Goal: Task Accomplishment & Management: Complete application form

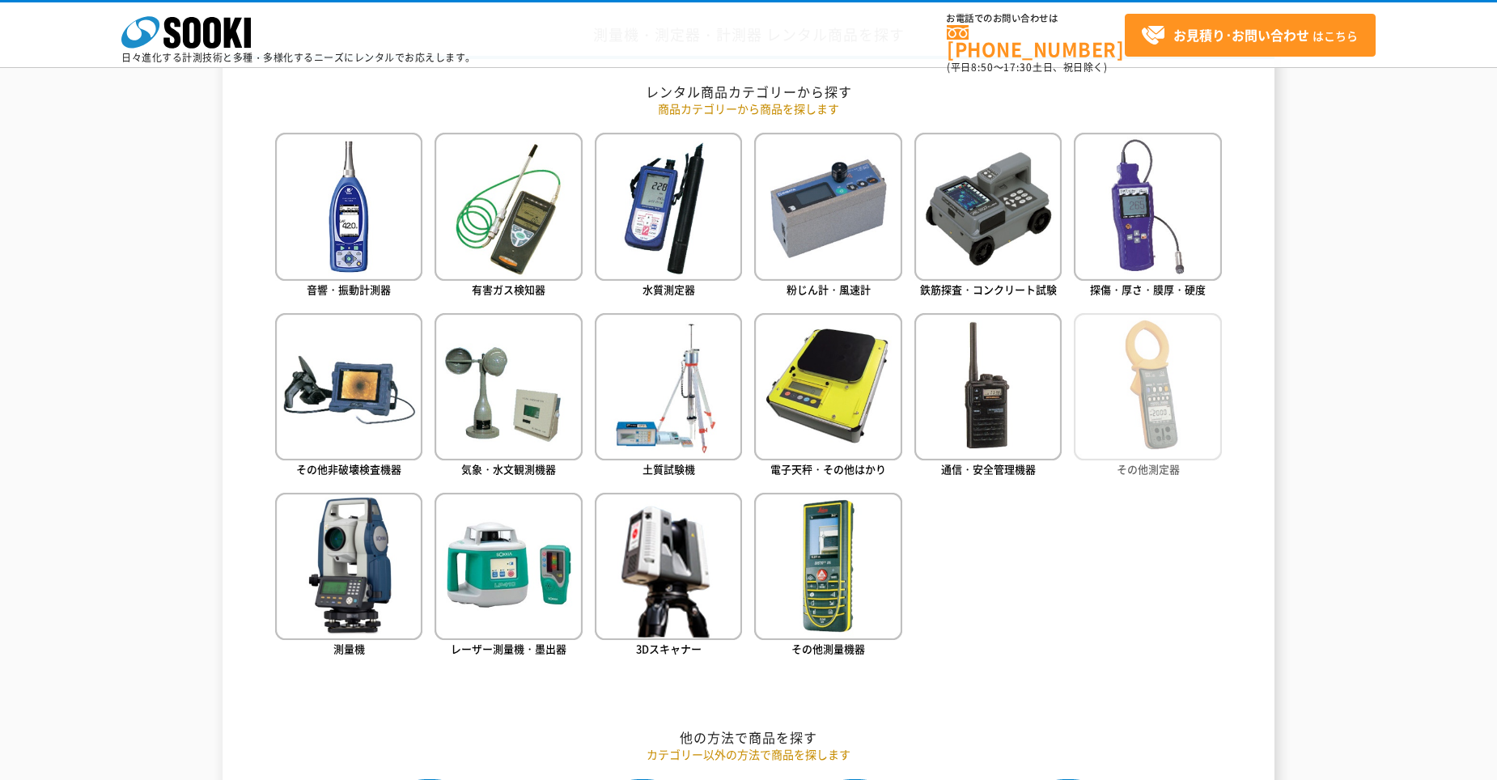
scroll to position [672, 0]
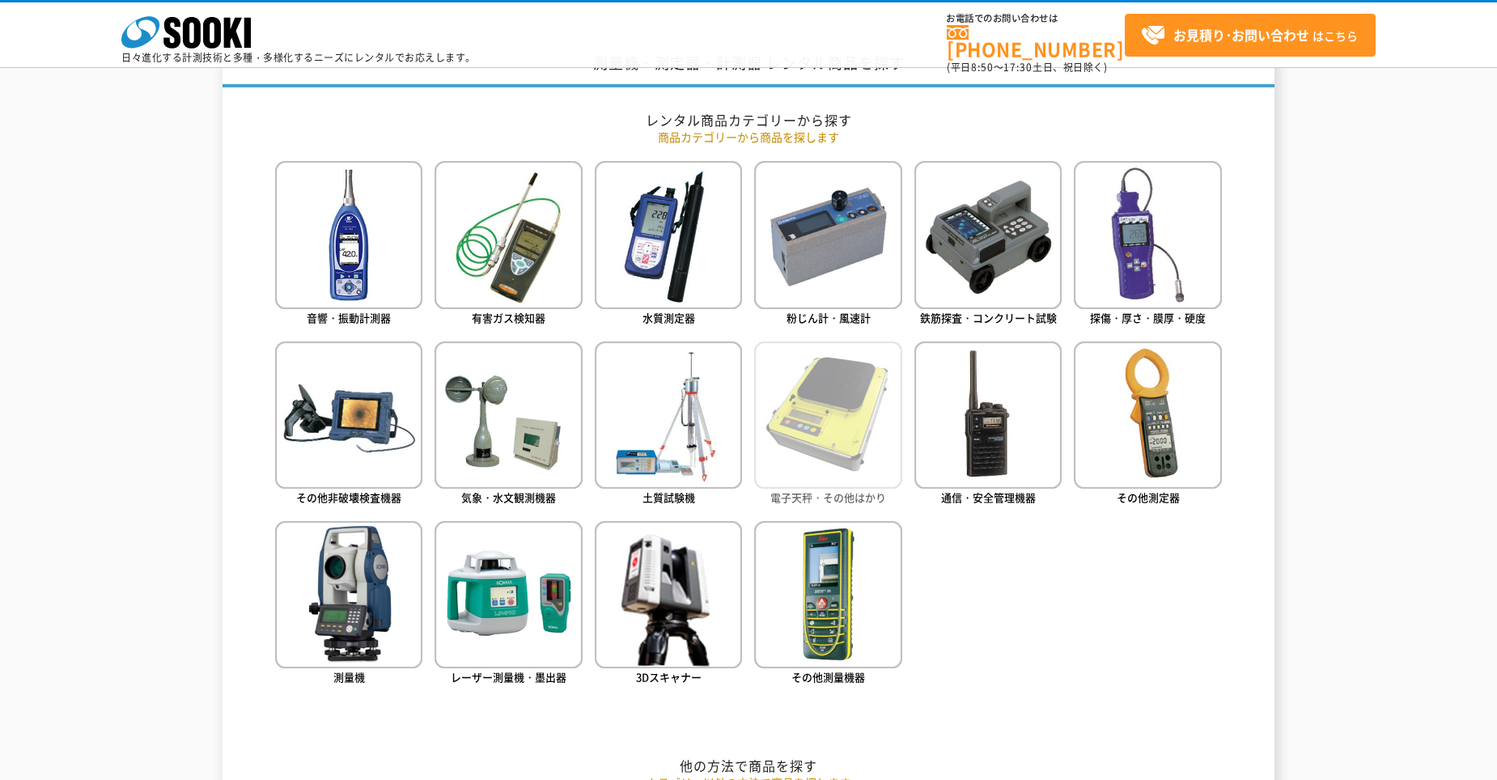
click at [806, 412] on img at bounding box center [827, 415] width 147 height 147
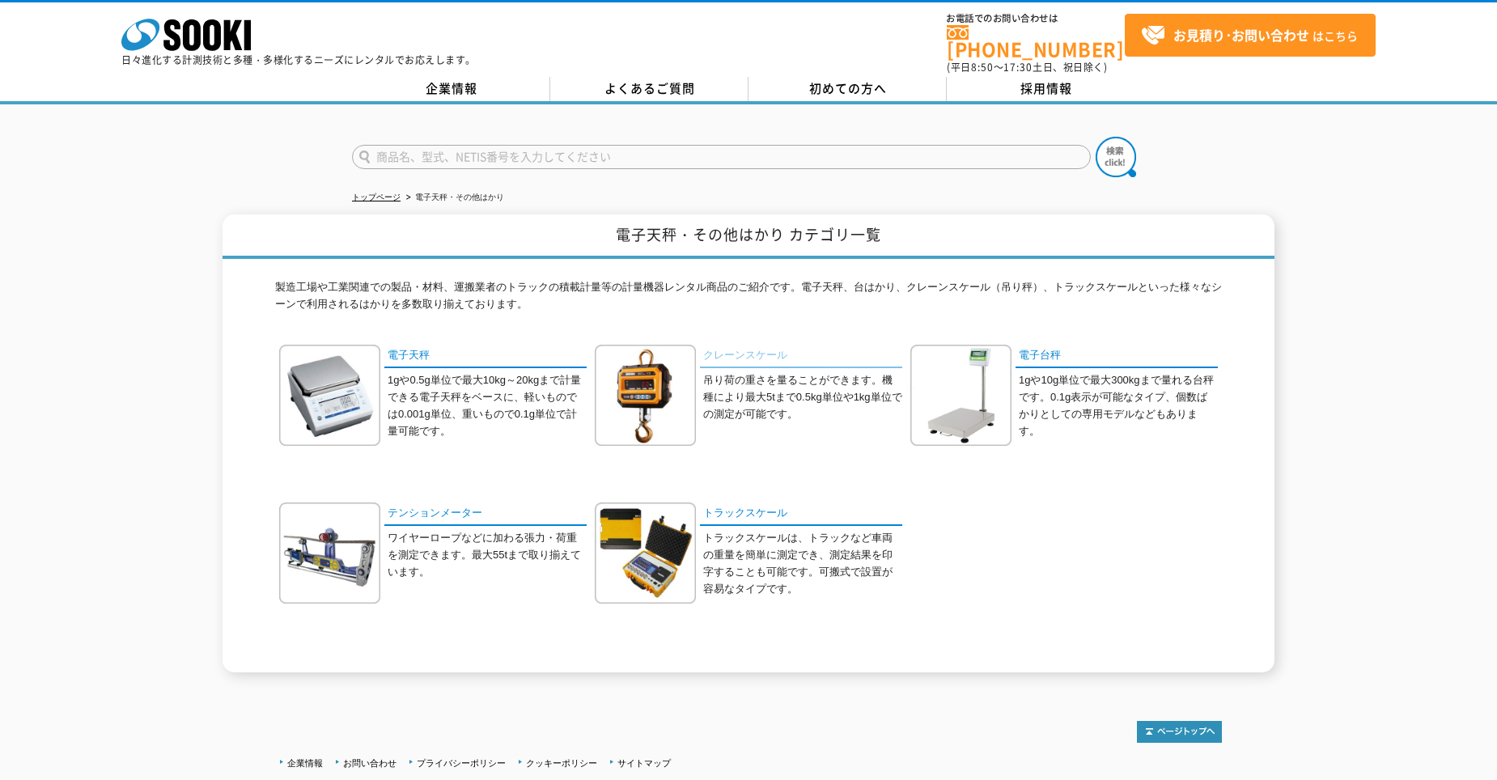
click at [762, 351] on link "クレーンスケール" at bounding box center [801, 356] width 202 height 23
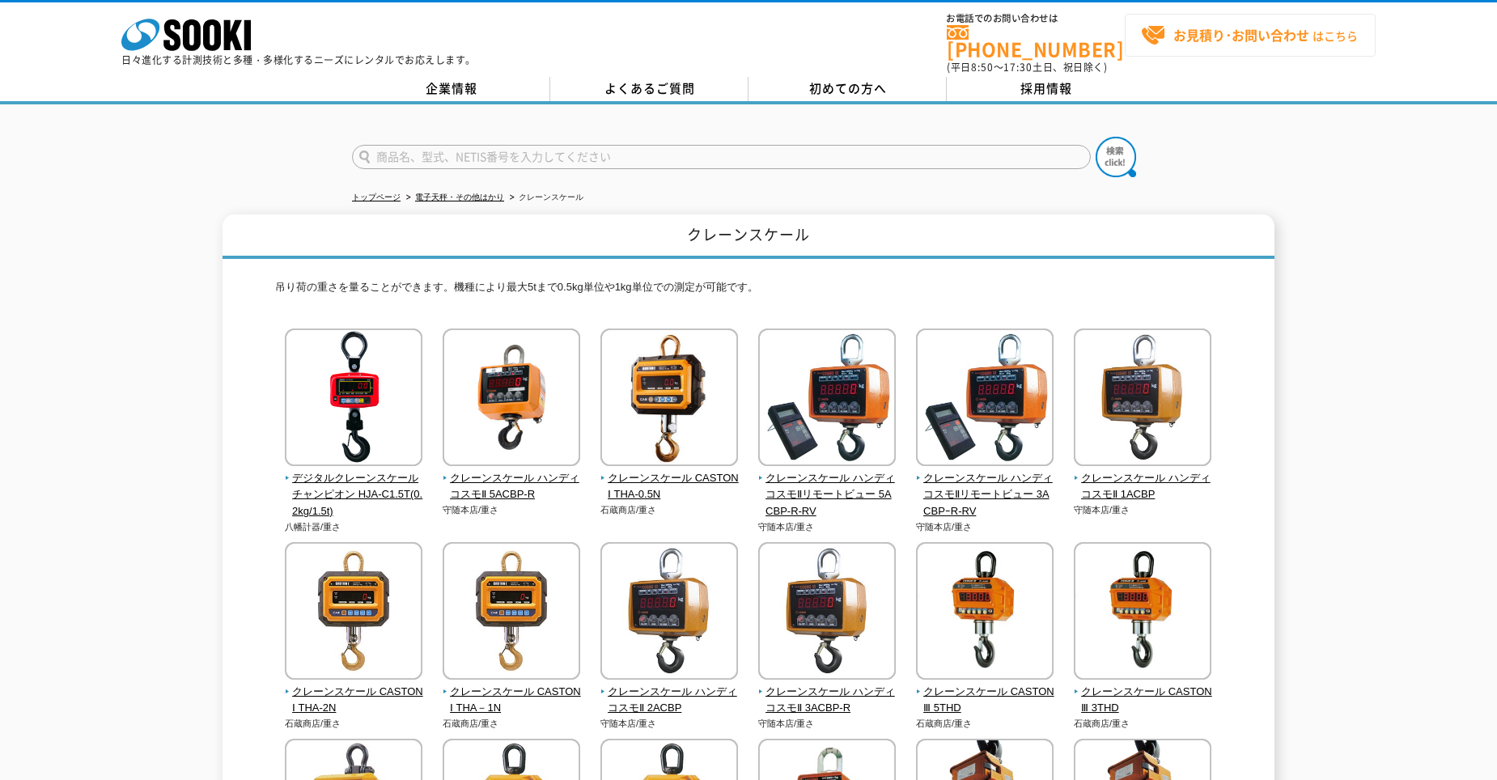
click at [1330, 29] on span "お見積り･お問い合わせ はこちら" at bounding box center [1249, 35] width 217 height 24
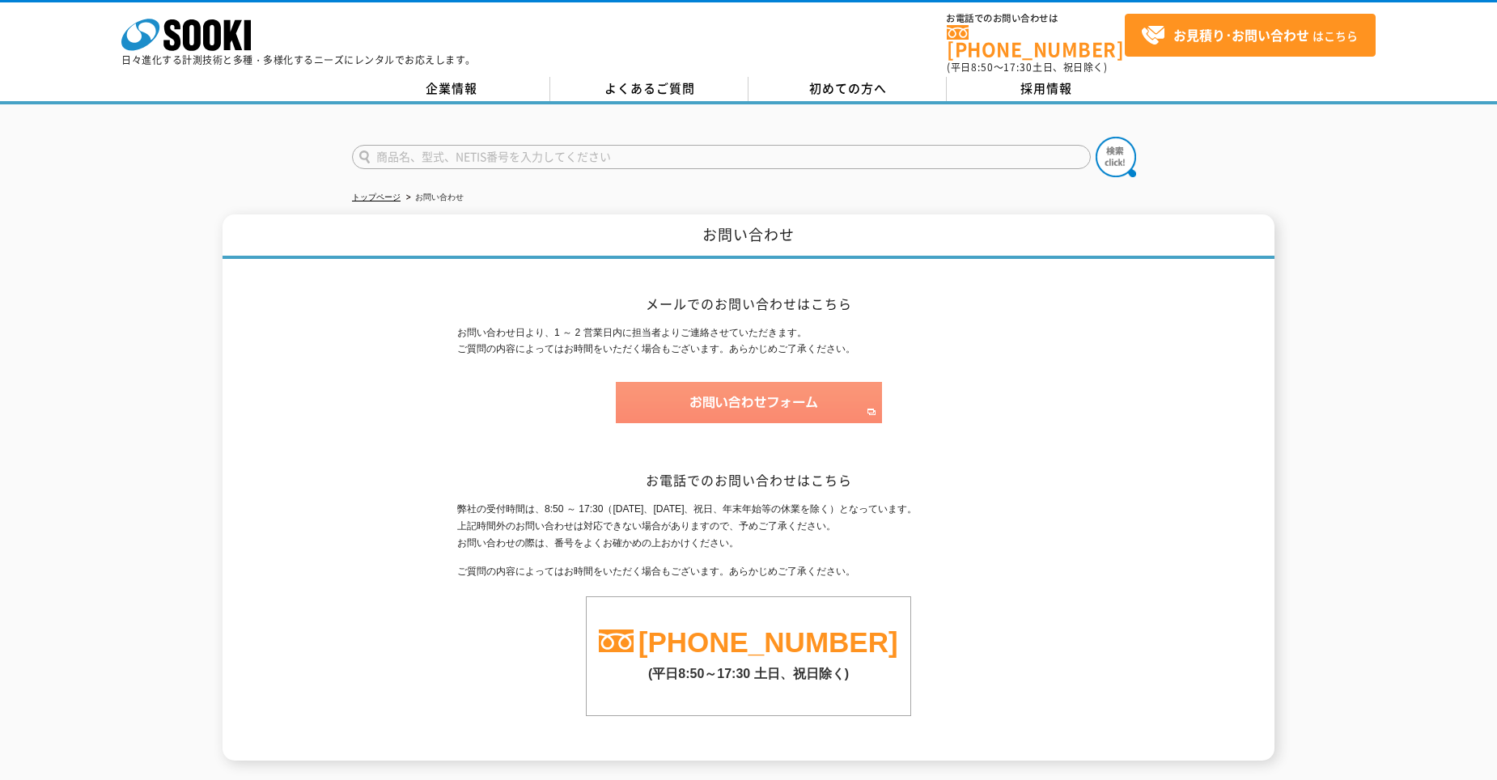
click at [837, 389] on img at bounding box center [749, 402] width 266 height 41
click at [718, 394] on img at bounding box center [749, 402] width 266 height 41
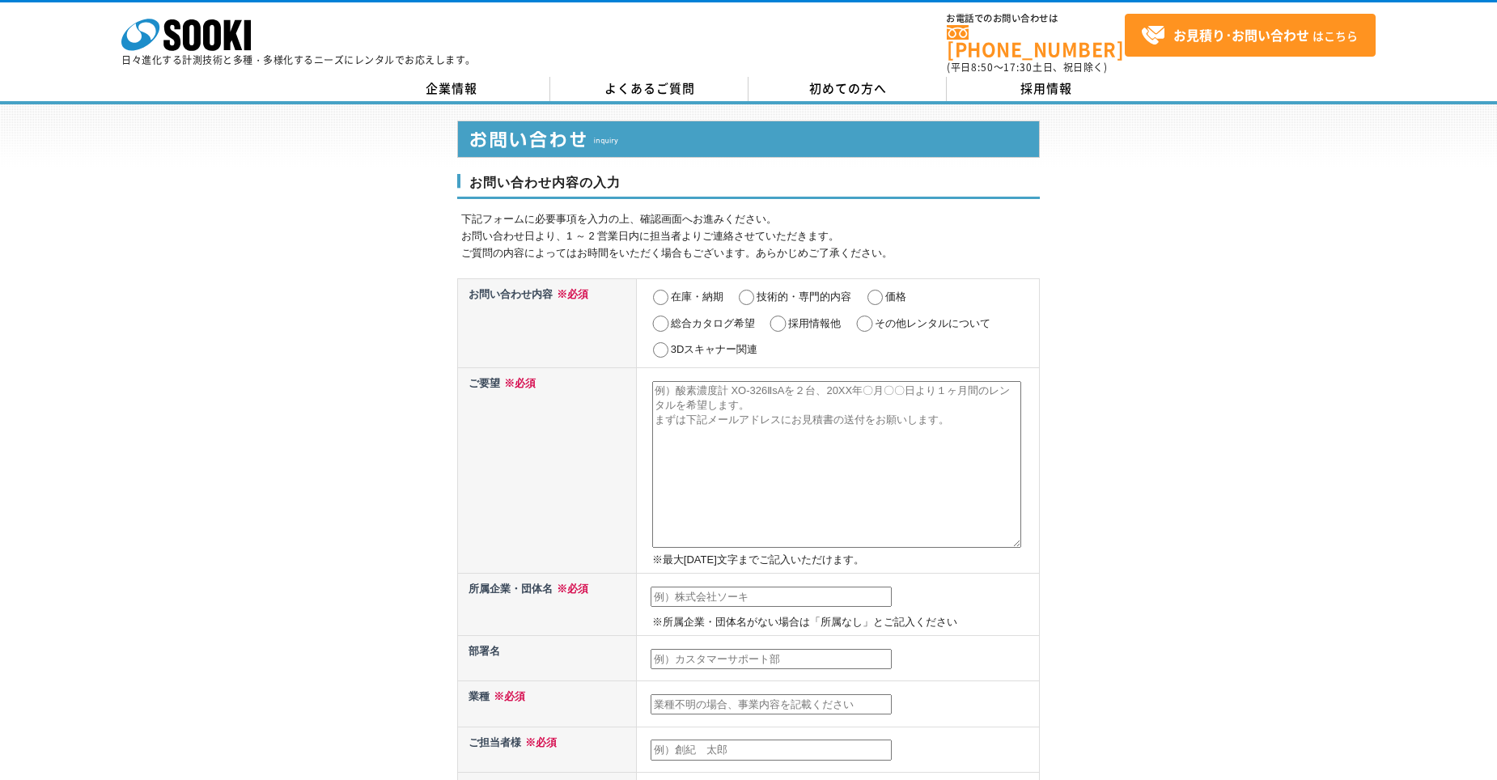
click at [659, 290] on input "在庫・納期" at bounding box center [661, 298] width 20 height 16
radio input "true"
click at [758, 291] on label "技術的・専門的内容" at bounding box center [804, 297] width 95 height 12
click at [757, 290] on input "技術的・専門的内容" at bounding box center [747, 298] width 20 height 16
radio input "true"
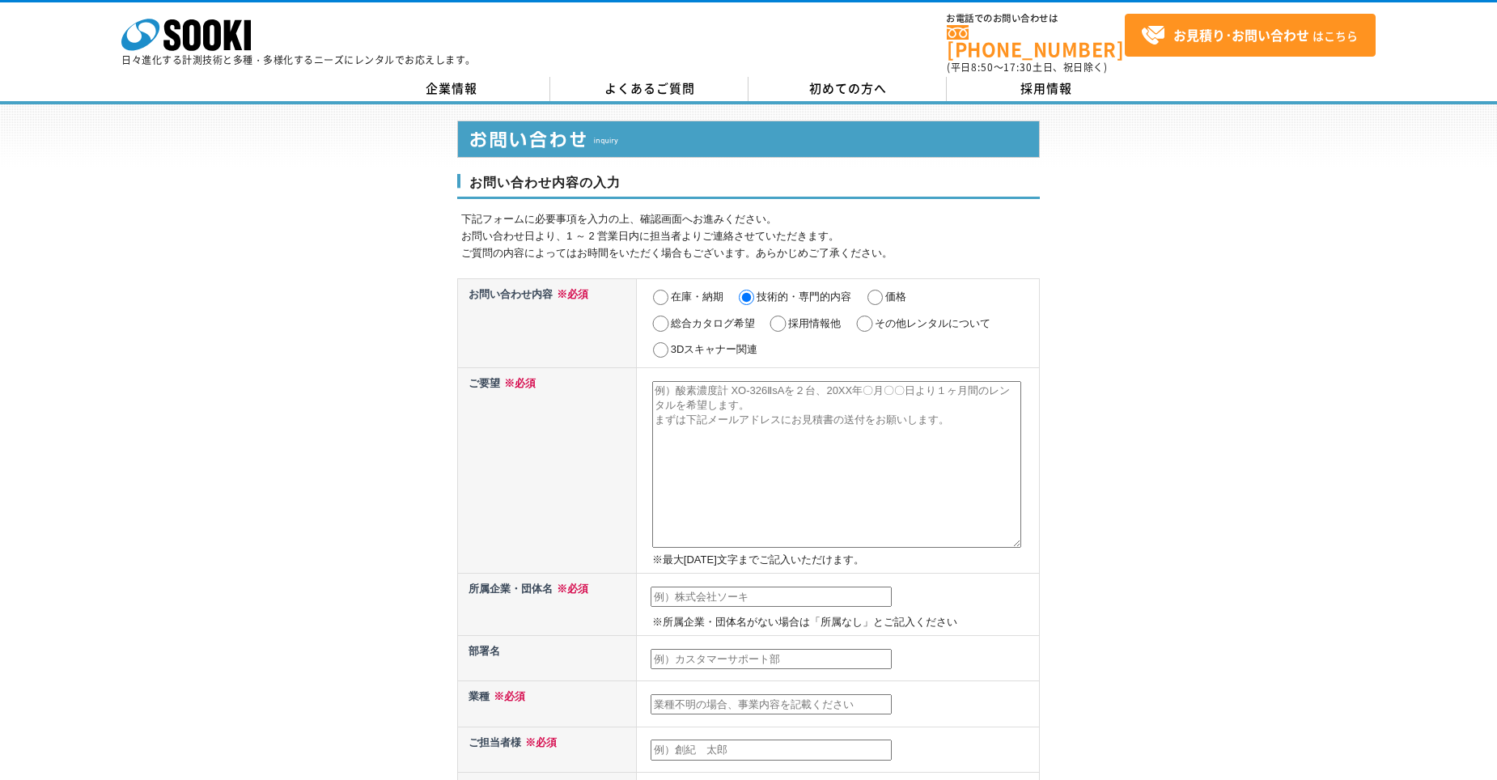
click at [678, 291] on label "在庫・納期" at bounding box center [697, 297] width 53 height 12
click at [671, 290] on input "在庫・納期" at bounding box center [661, 298] width 20 height 16
radio input "true"
click at [726, 401] on textarea at bounding box center [836, 464] width 369 height 167
click at [953, 398] on textarea "クレーンスケール　ハンディコスモ5ACBE-R(2kg/5t)を1台" at bounding box center [836, 464] width 369 height 167
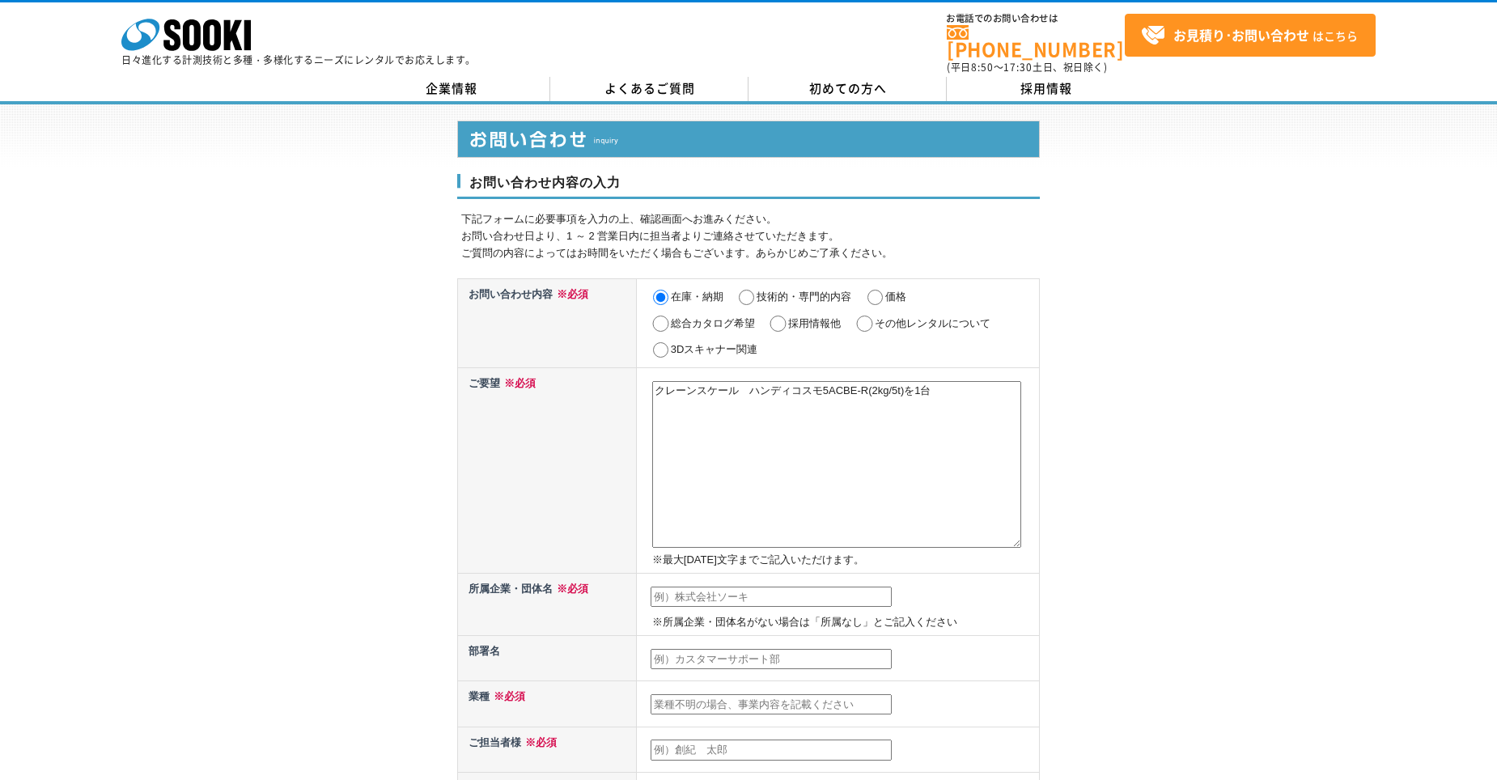
click at [955, 384] on textarea "クレーンスケール　ハンディコスモ5ACBE-R(2kg/5t)を1台" at bounding box center [836, 464] width 369 height 167
click at [829, 399] on textarea "クレーンスケール　ハンディコスモ5ACBE-R(2kg/5t)を1台、2025年9月8日～5日間のレンタルを希望します。 下記メールにお見積り書の送付をお願い…" at bounding box center [836, 464] width 369 height 167
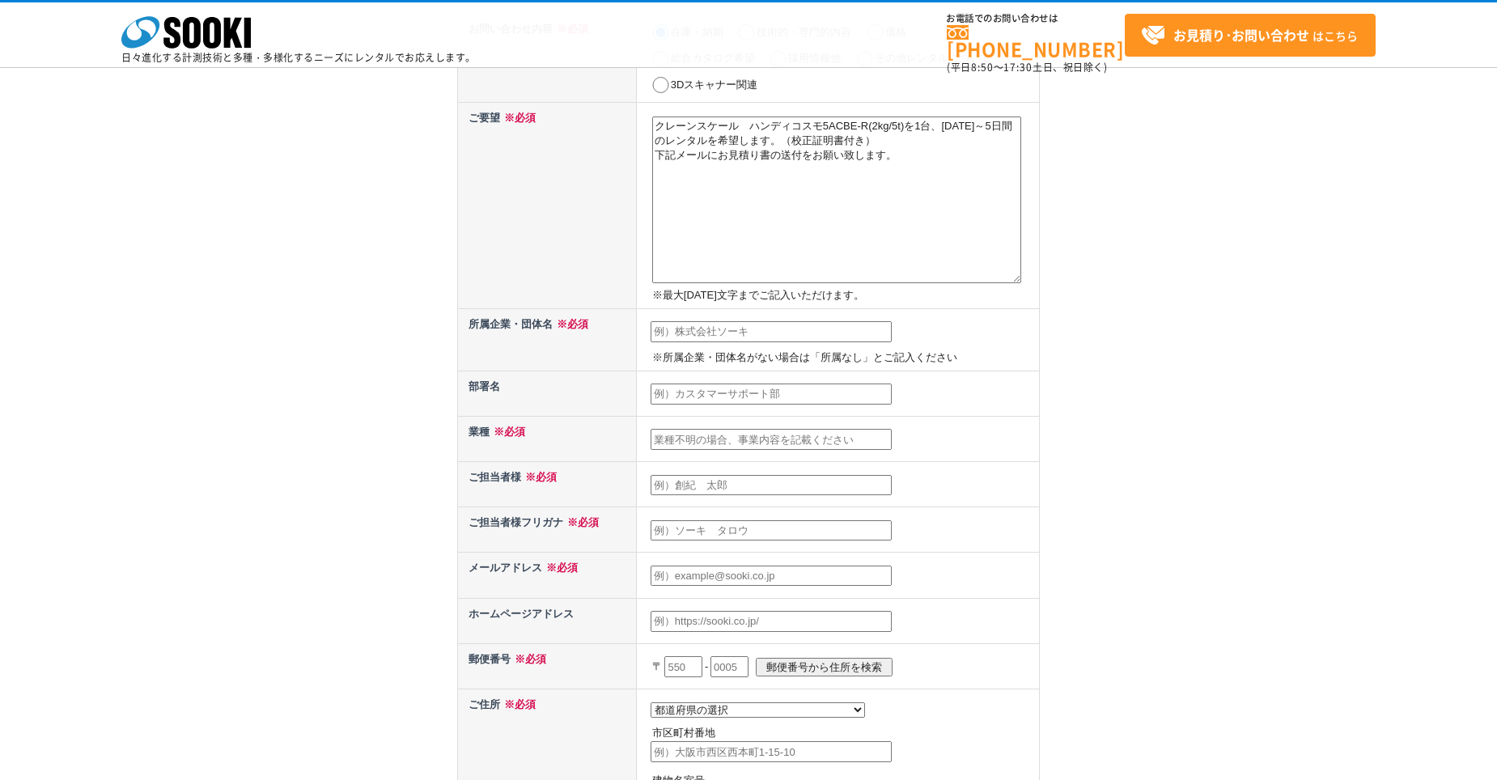
scroll to position [162, 0]
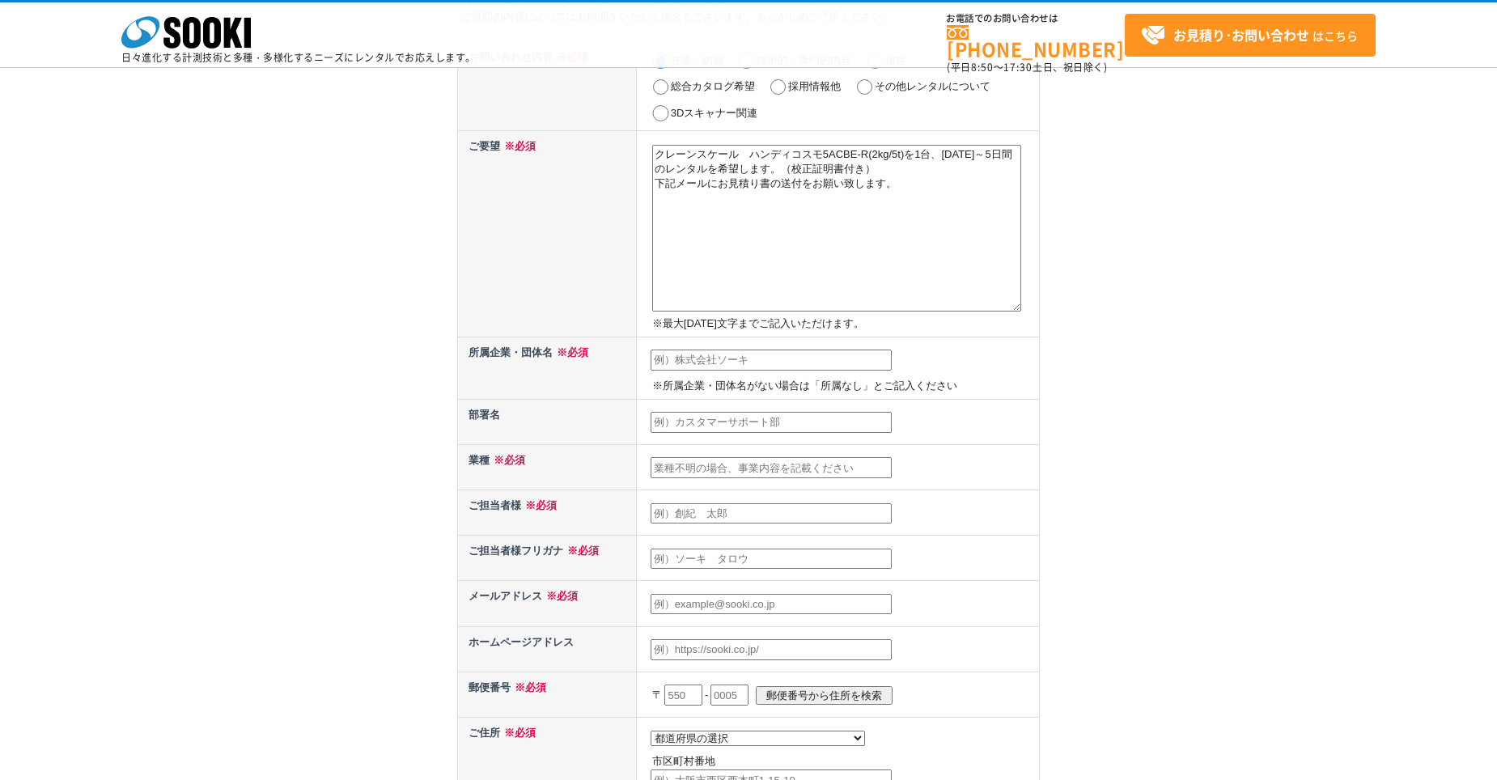
type textarea "クレーンスケール　ハンディコスモ5ACBE-R(2kg/5t)を1台、2025年9月8日～5日間のレンタルを希望します。（校正証明書付き） 下記メールにお見積…"
click at [721, 359] on input "text" at bounding box center [771, 360] width 241 height 21
type input "利昌工業株式会社"
type input "田上 晋作"
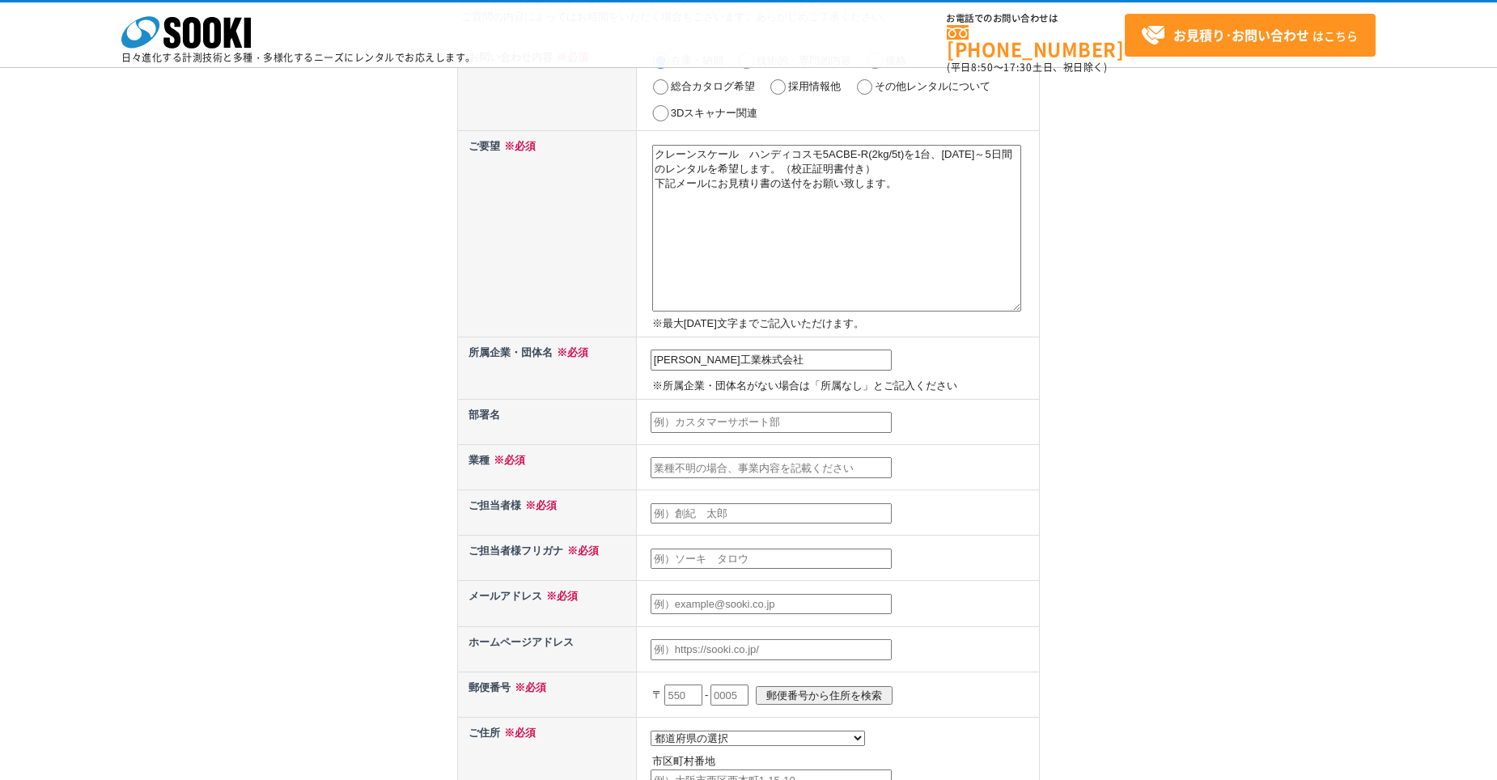
type input "product_eng2@risho.co.jp"
type input "661"
select select "28"
click at [801, 424] on input "text" at bounding box center [771, 422] width 241 height 21
type input "技術二部品質保証課"
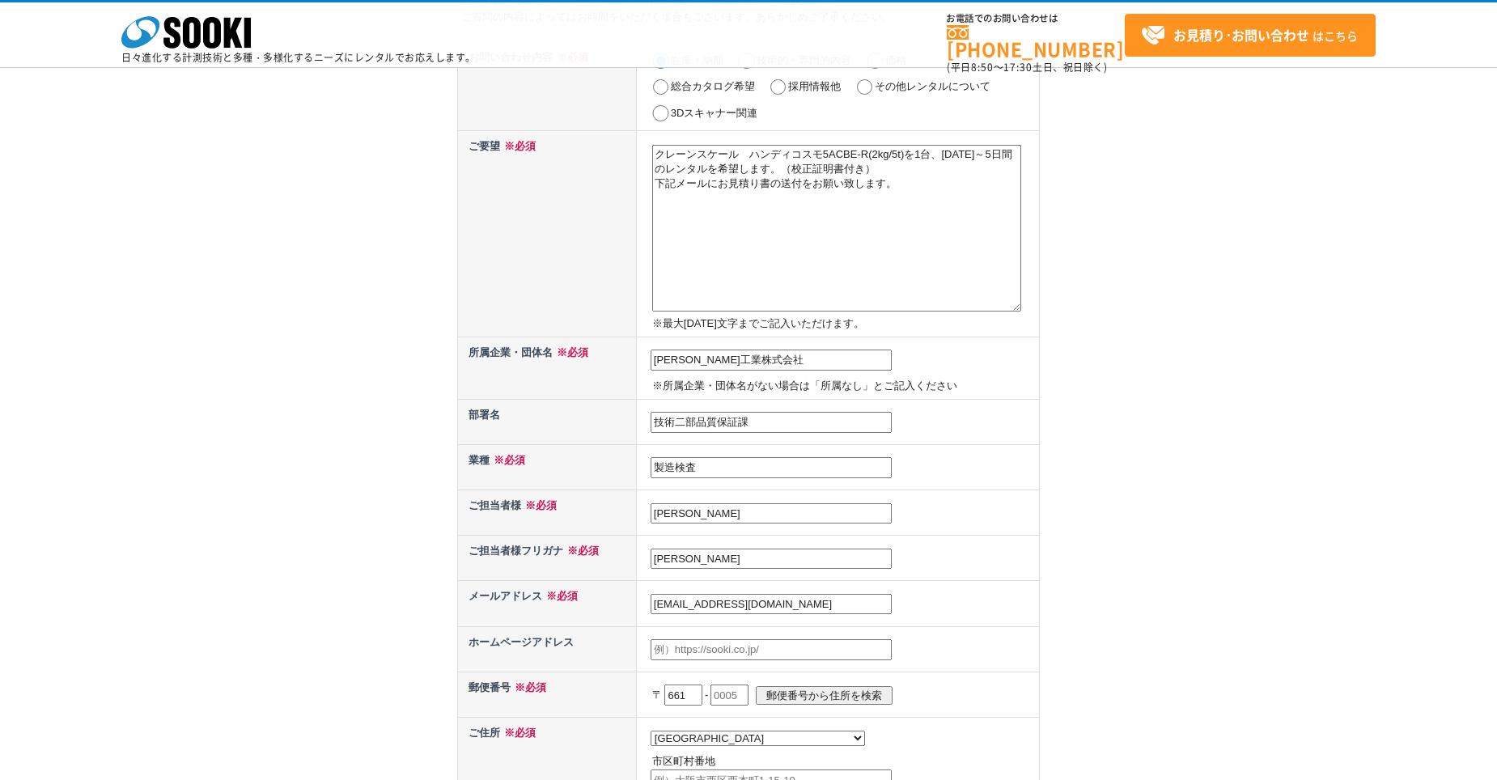
type input "製造検査"
click at [813, 659] on input "text" at bounding box center [771, 649] width 241 height 21
type input "[EMAIL_ADDRESS][DOMAIN_NAME]"
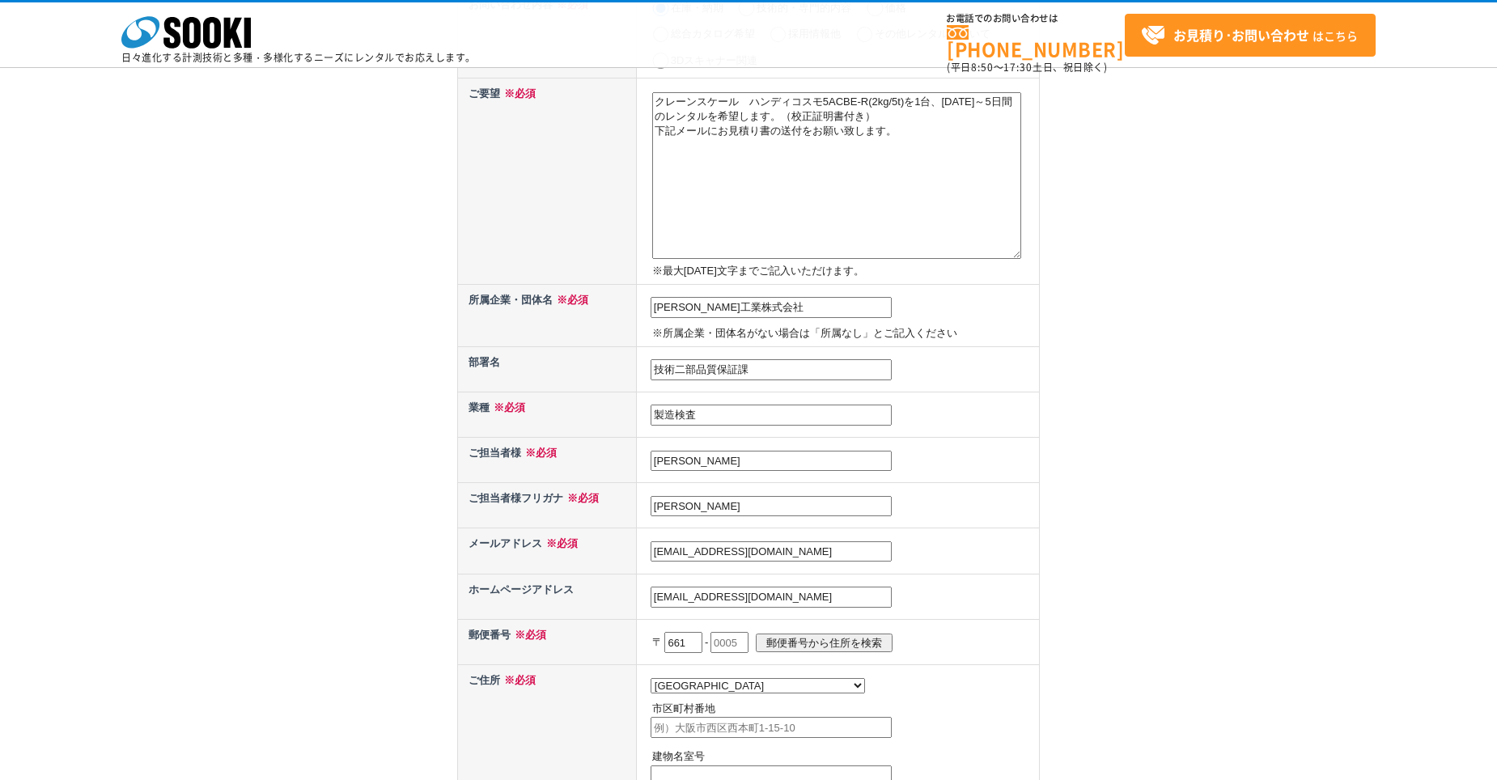
scroll to position [243, 0]
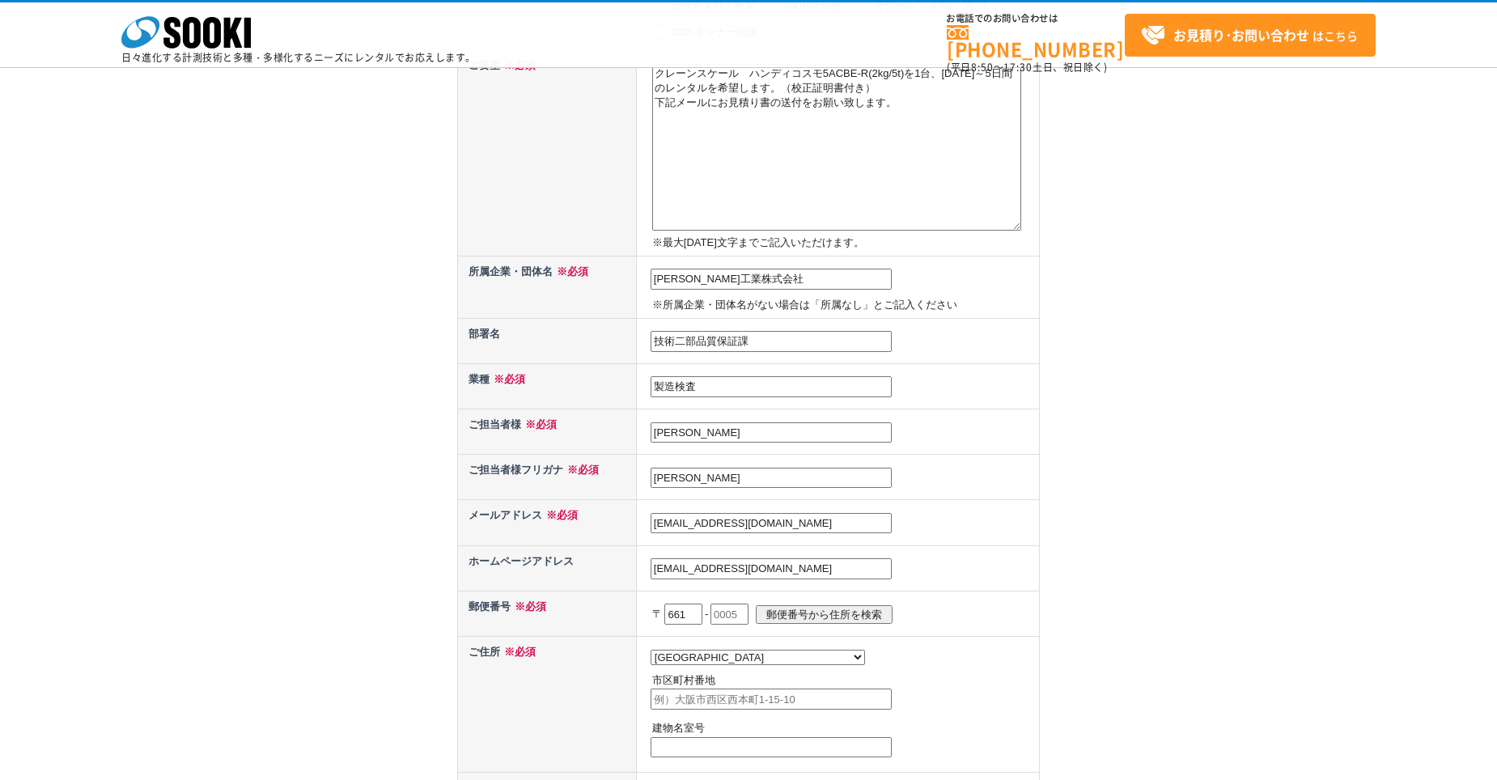
drag, startPoint x: 801, startPoint y: 567, endPoint x: 611, endPoint y: 534, distance: 192.9
click at [611, 534] on tbody "お問い合わせ内容 ※必須 在庫・納期 技術的・専門的内容 価格 総合カタログ希望 採用情報他 その他レンタルについて 3Dスキャナー関連 ご要望 ※必須 クレ…" at bounding box center [749, 410] width 582 height 898
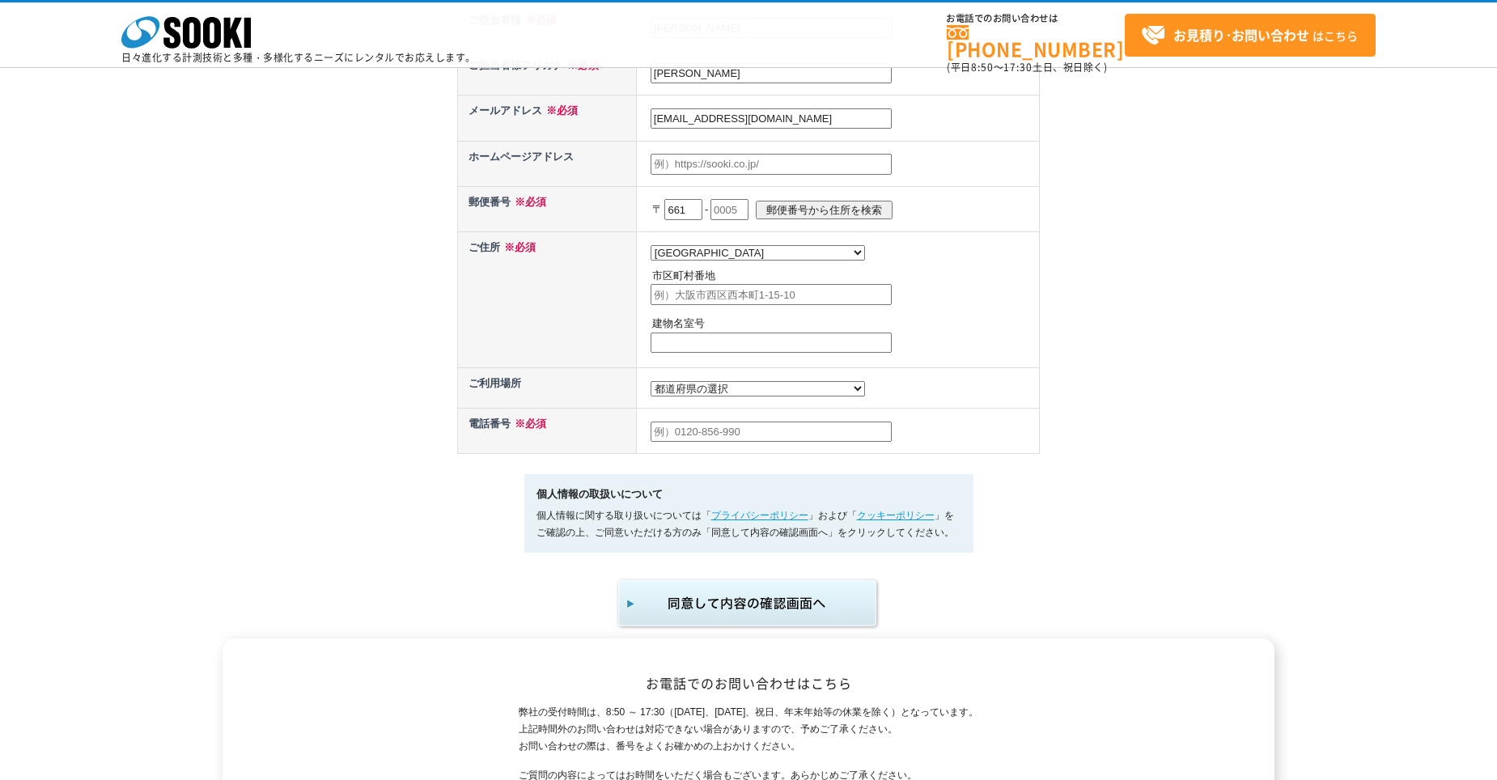
scroll to position [405, 0]
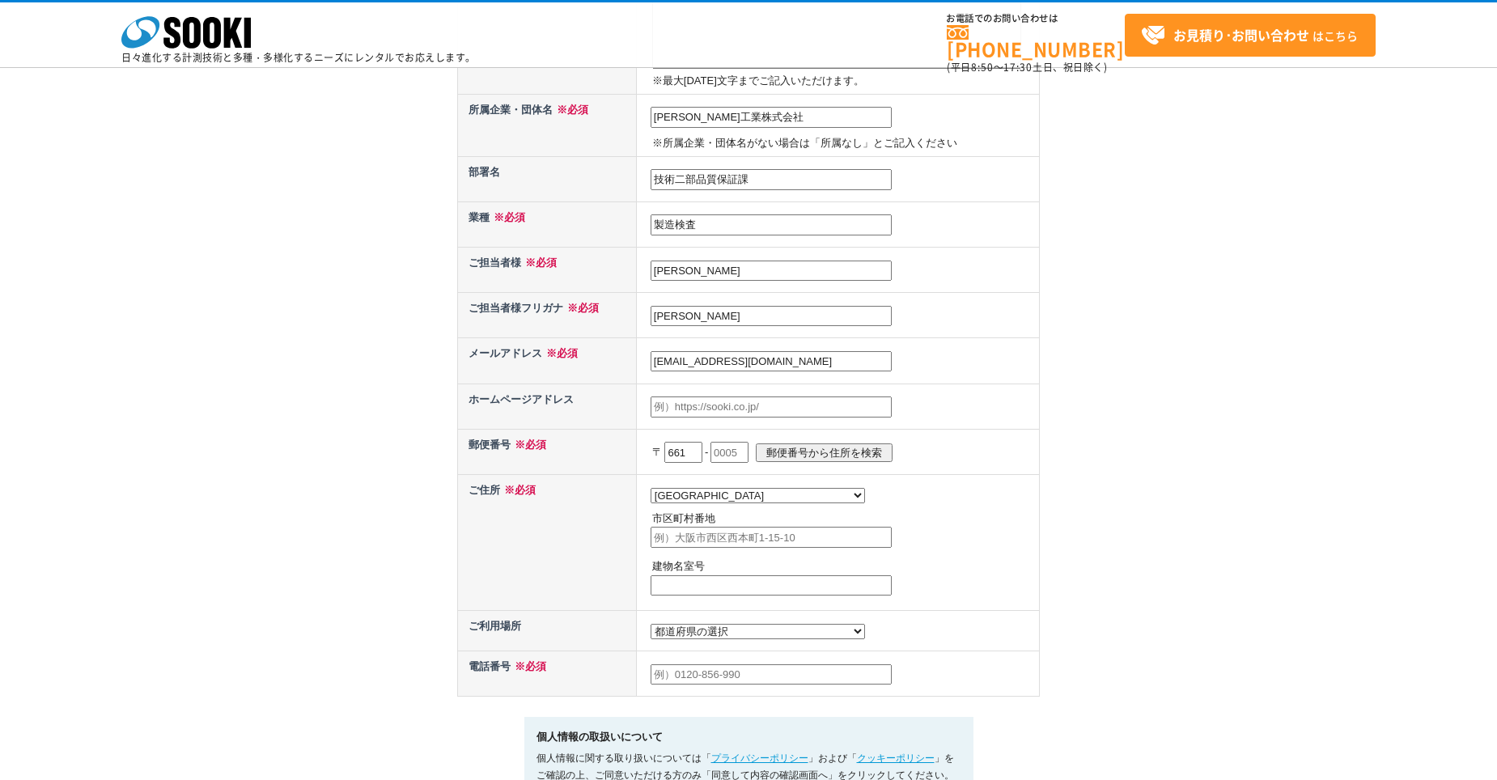
paste input "[URL][DOMAIN_NAME]"
type input "[URL][DOMAIN_NAME]"
click at [735, 459] on input "text" at bounding box center [730, 452] width 38 height 21
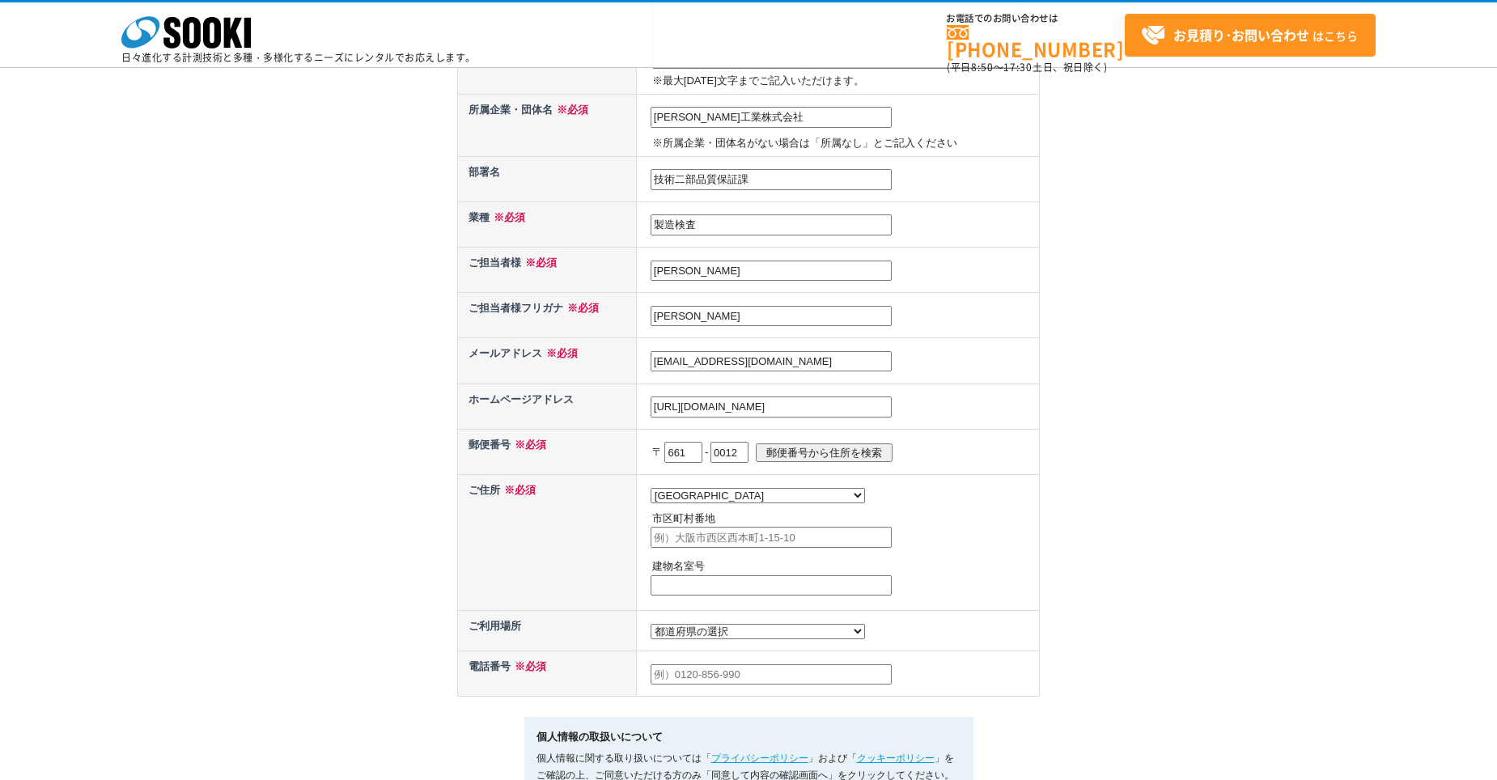
type input "0012"
click at [842, 452] on input "郵便番号から住所を検索" at bounding box center [824, 453] width 137 height 19
click at [760, 548] on input "尼崎市南塚口町" at bounding box center [771, 537] width 241 height 21
type input "尼崎市南塚口町4丁目2番37号"
type input "利昌工業株式会社　尼崎工場"
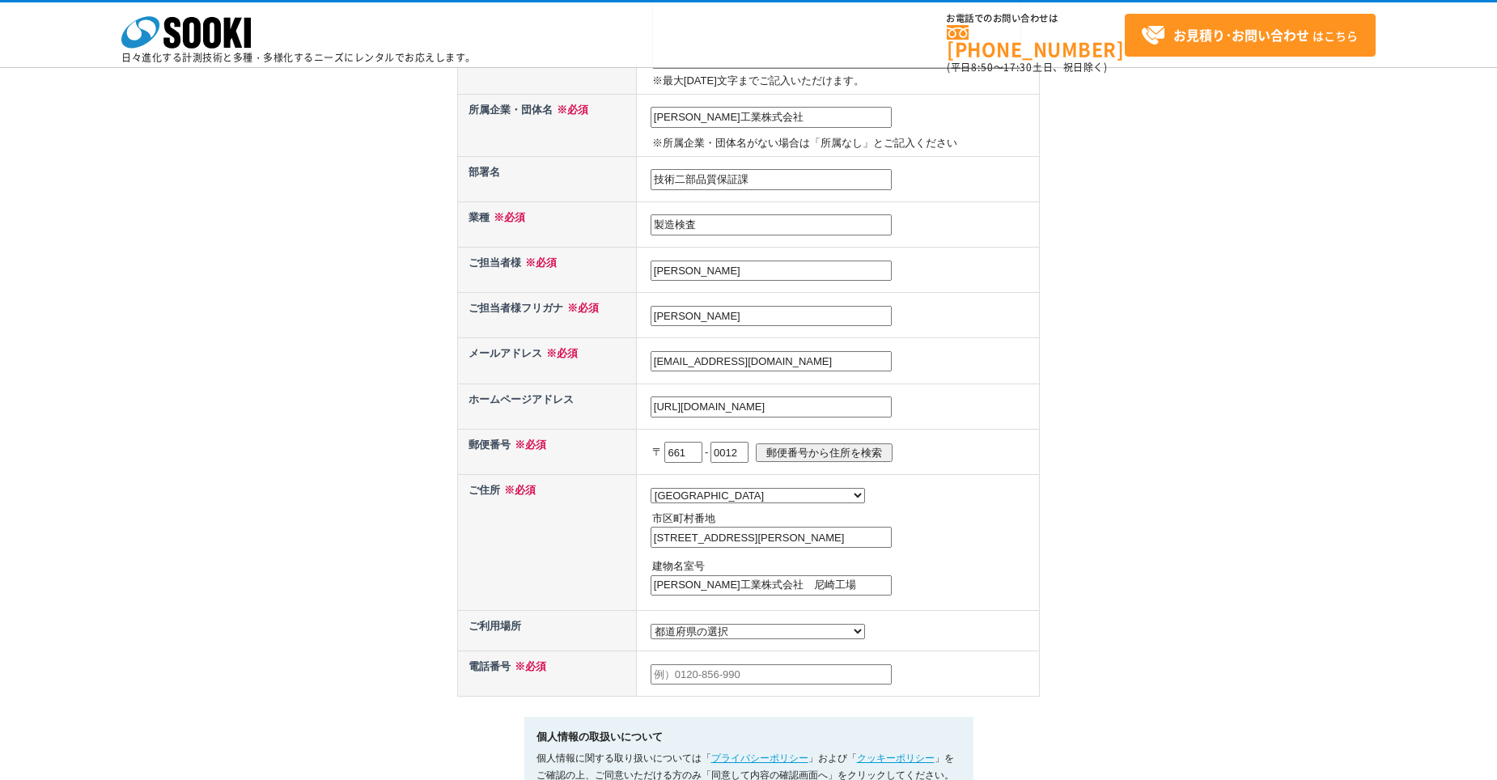
click at [724, 639] on select "都道府県の選択 利用場所未定 北海道 青森県 岩手県 宮城県 秋田県 山形県 福島県 茨城県 栃木県 群馬県 埼玉県 千葉県 東京都 神奈川県 新潟県 富山県…" at bounding box center [758, 631] width 214 height 15
select select "28"
click at [651, 628] on select "都道府県の選択 利用場所未定 北海道 青森県 岩手県 宮城県 秋田県 山形県 福島県 茨城県 栃木県 群馬県 埼玉県 千葉県 東京都 神奈川県 新潟県 富山県…" at bounding box center [758, 631] width 214 height 15
click at [1060, 499] on div "お問い合わせ内容の入力 下記フォームに必要事項を入力の上、確認画面へお進みください。 お問い合わせ日より、1 ～ 2 営業日内に担当者よりご連絡させていただき…" at bounding box center [748, 248] width 1497 height 1249
click at [766, 683] on input "text" at bounding box center [771, 675] width 241 height 21
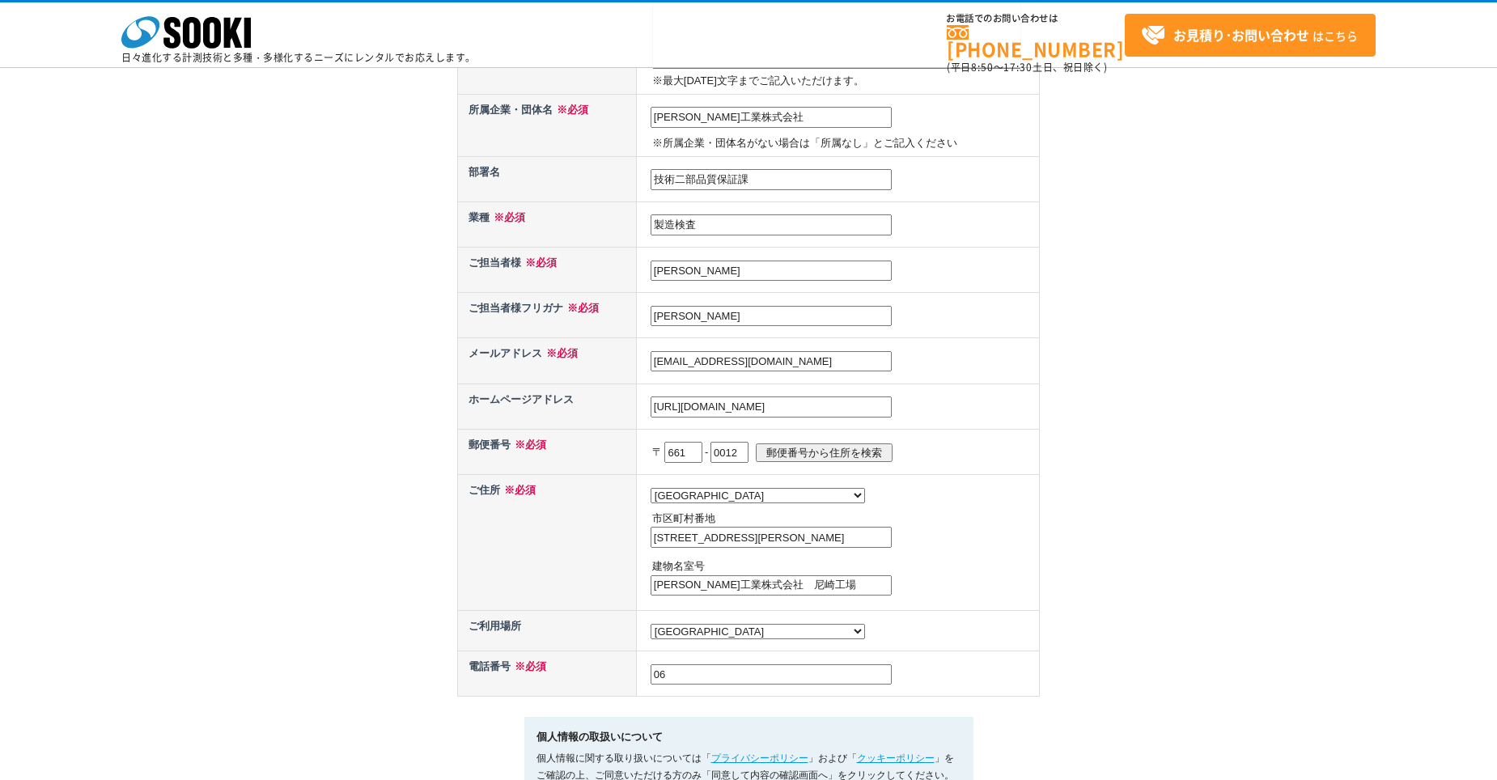
type input "0"
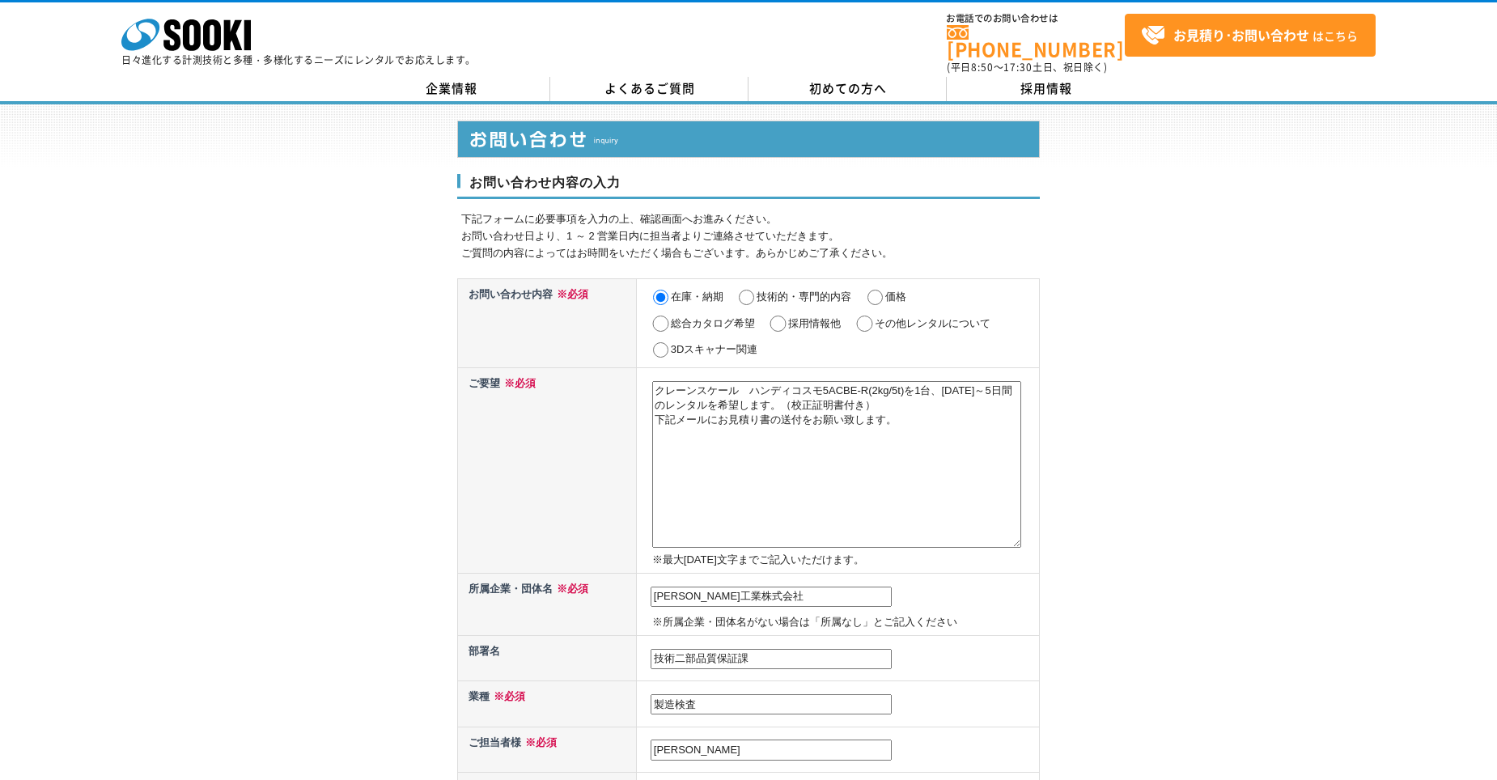
type input "06-6429-5640"
click at [656, 384] on textarea "クレーンスケール　ハンディコスモ5ACBE-R(2kg/5t)を1台、2025年9月8日～5日間のレンタルを希望します。（校正証明書付き） 下記メールにお見積…" at bounding box center [836, 464] width 369 height 167
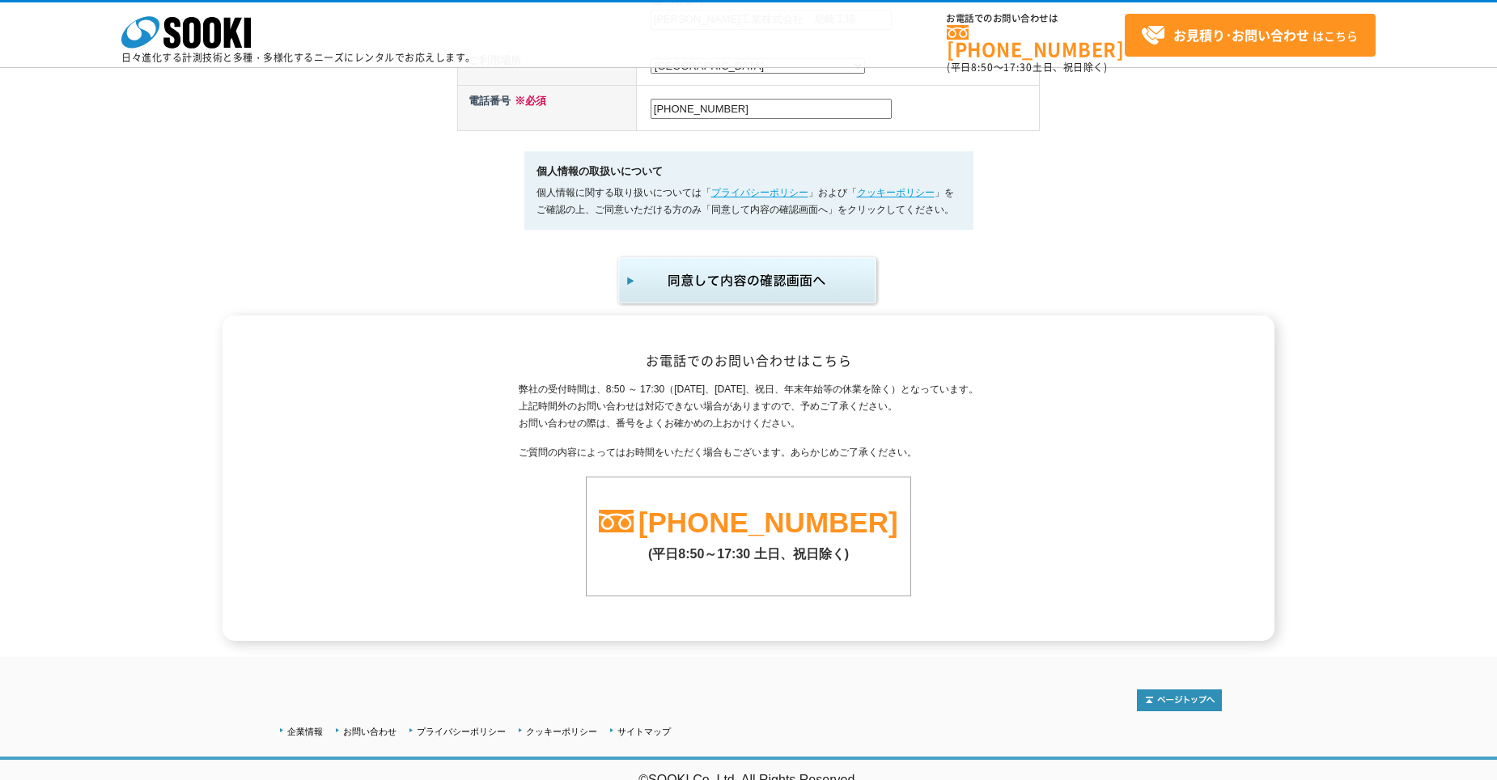
scroll to position [971, 0]
type textarea "2022年11月頃に一度利用させて頂きました下記のクレーンスケールの お見積りをお願い致します。 クレーンスケール　ハンディコスモ5ACBE-R(2kg/5t…"
click at [832, 295] on img "submit" at bounding box center [748, 279] width 265 height 53
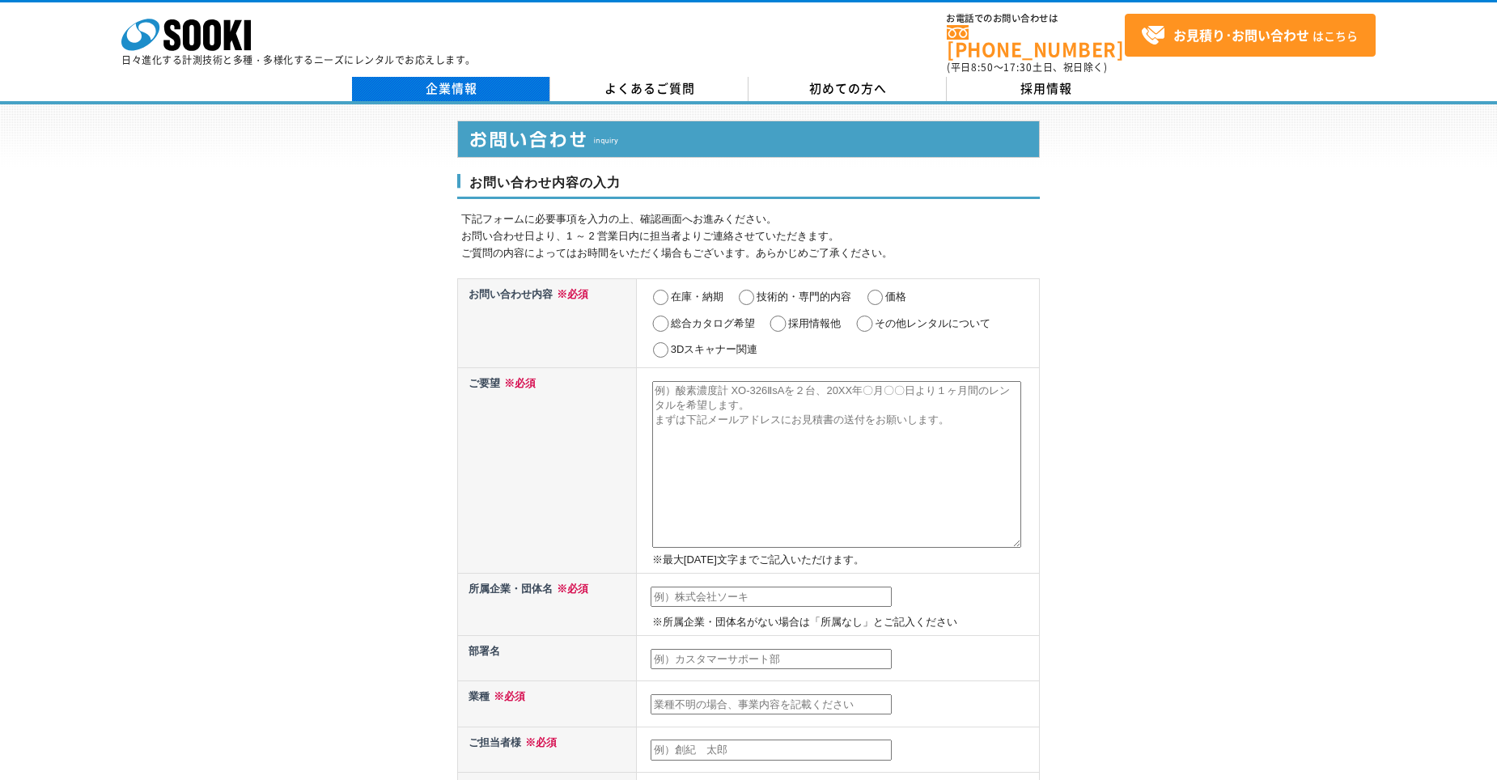
click at [441, 86] on link "企業情報" at bounding box center [451, 89] width 198 height 24
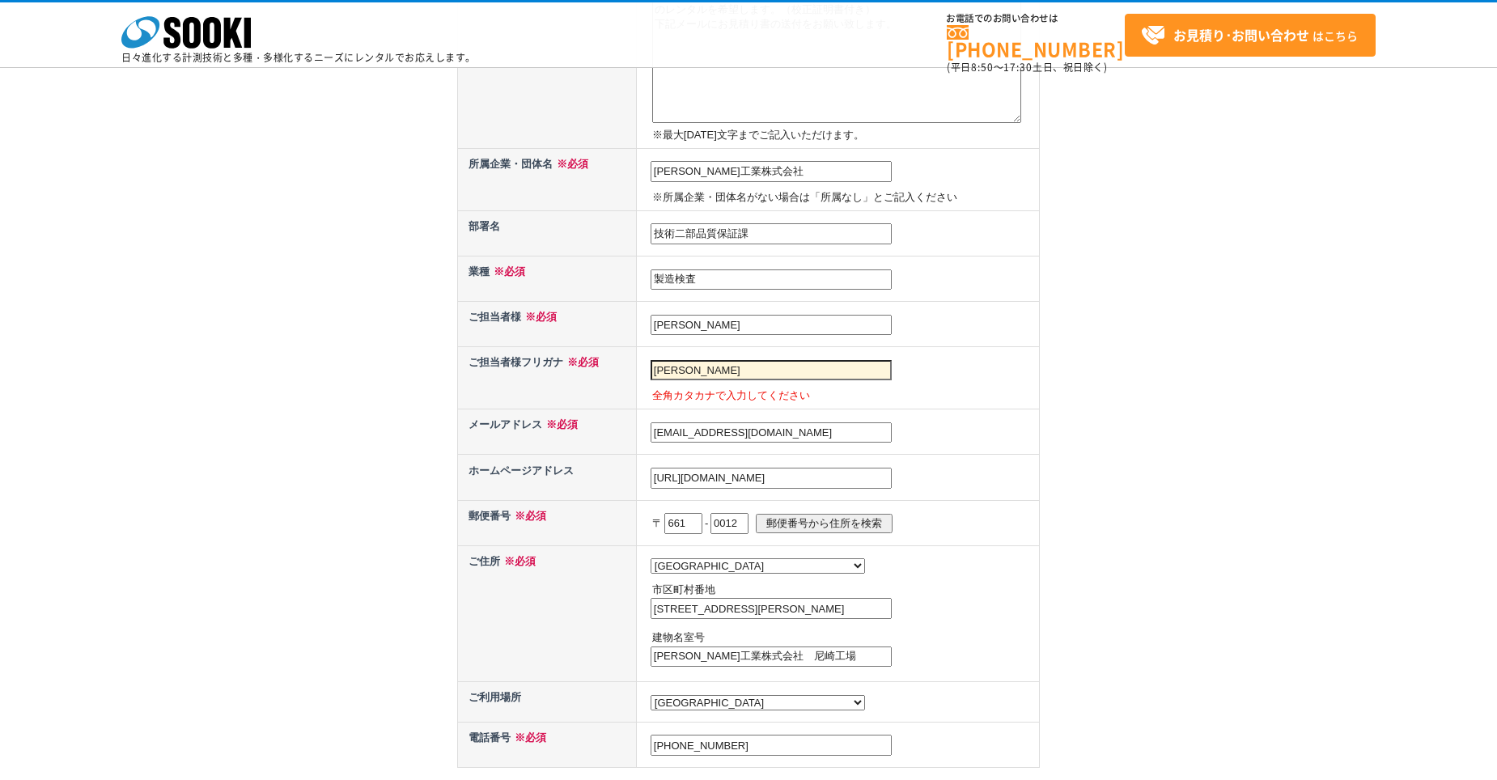
scroll to position [486, 0]
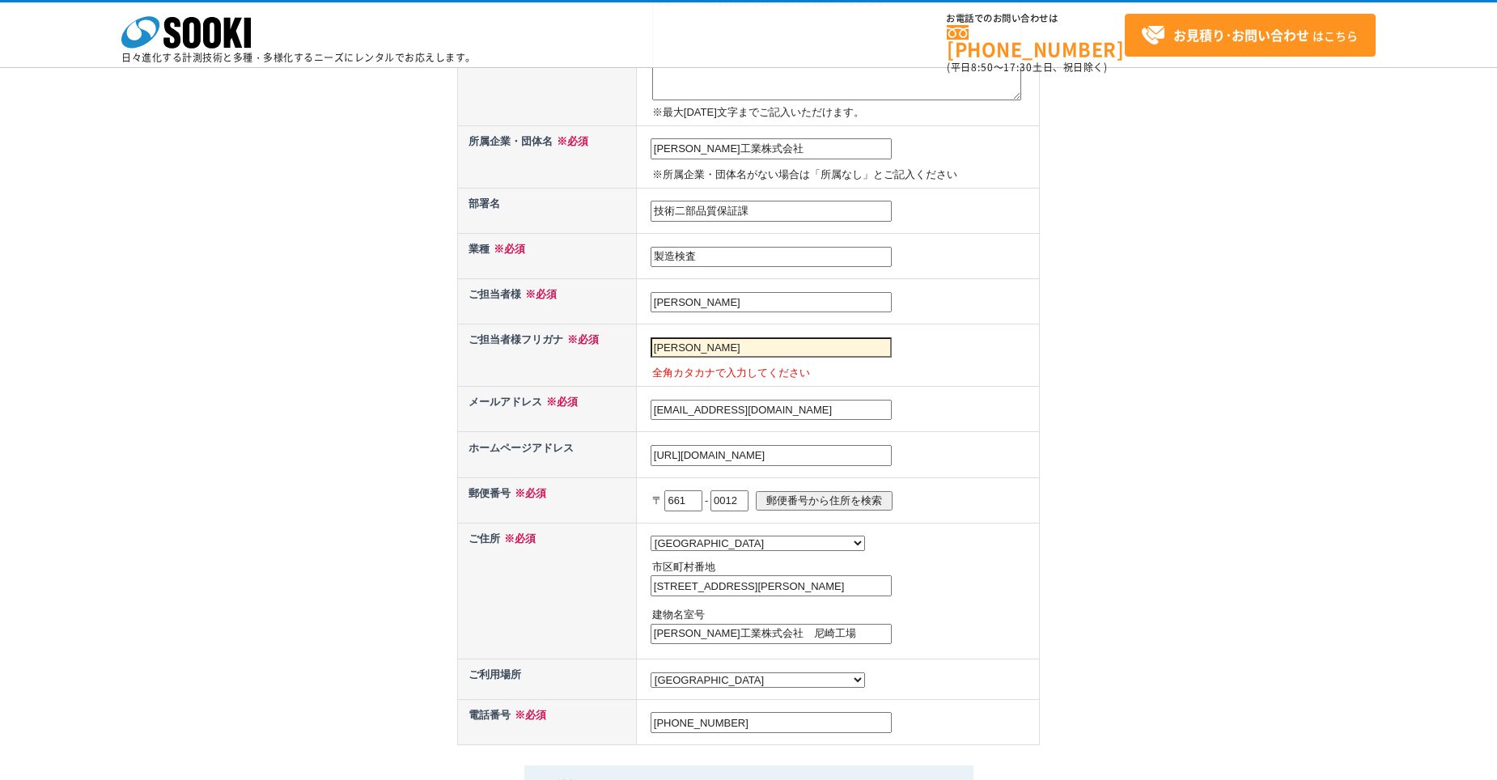
click at [761, 341] on input "田上 晋作" at bounding box center [771, 348] width 241 height 21
drag, startPoint x: 734, startPoint y: 341, endPoint x: 609, endPoint y: 338, distance: 124.7
click at [609, 338] on tr "ご担当者様フリガナ ※必須 田上 晋作 全角カタカナで入力してください" at bounding box center [749, 356] width 582 height 62
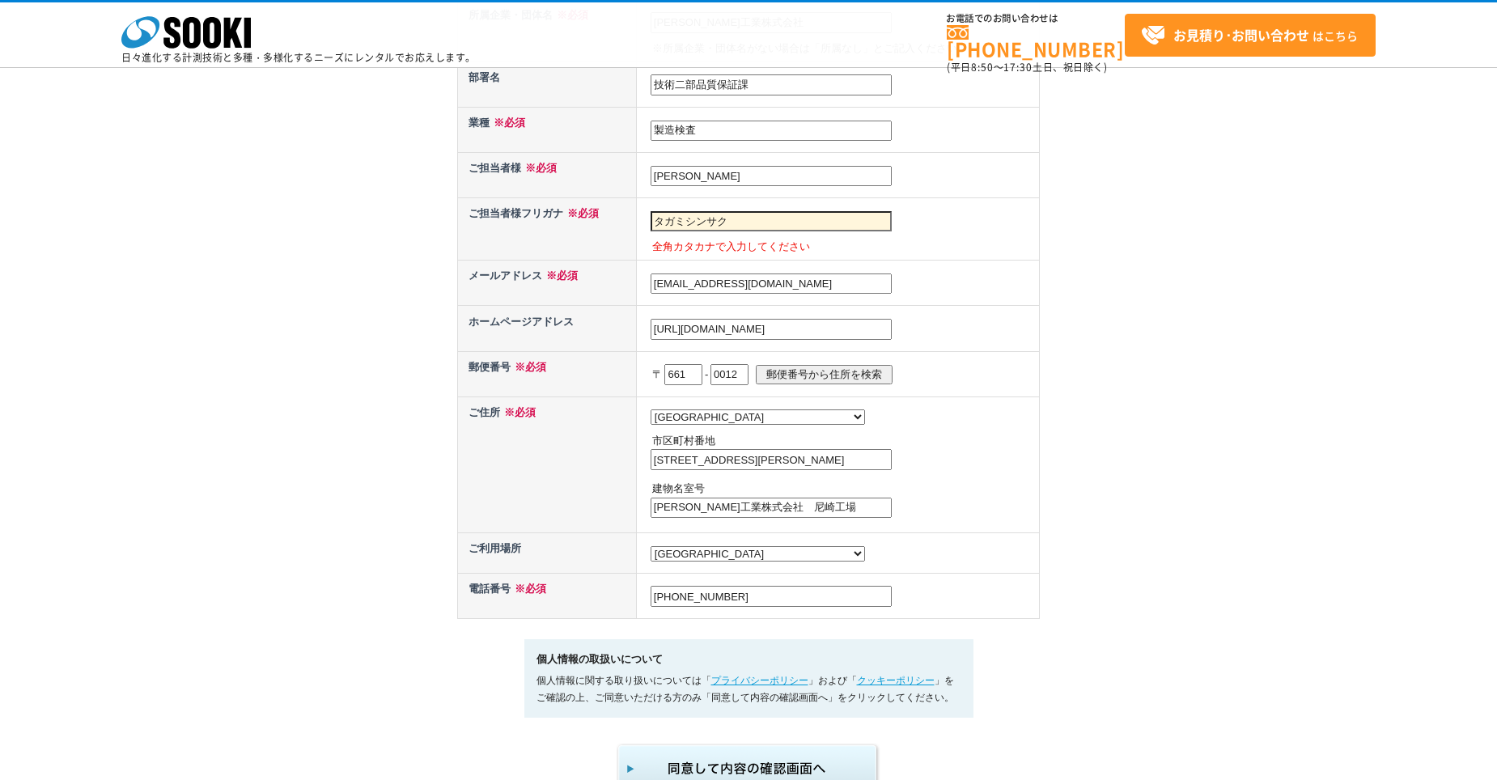
scroll to position [809, 0]
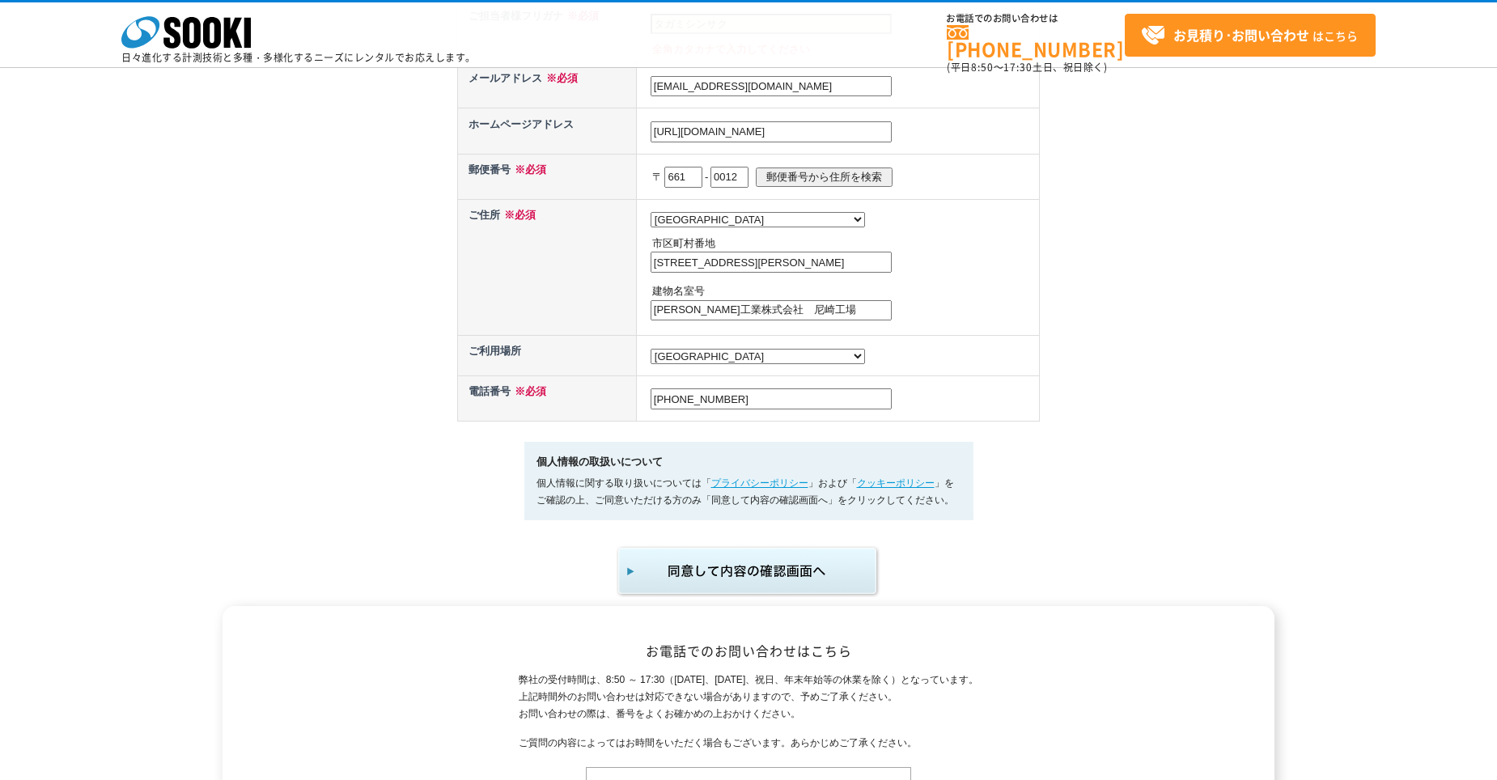
type input "タガミシンサク"
click at [748, 598] on img "submit" at bounding box center [748, 571] width 265 height 53
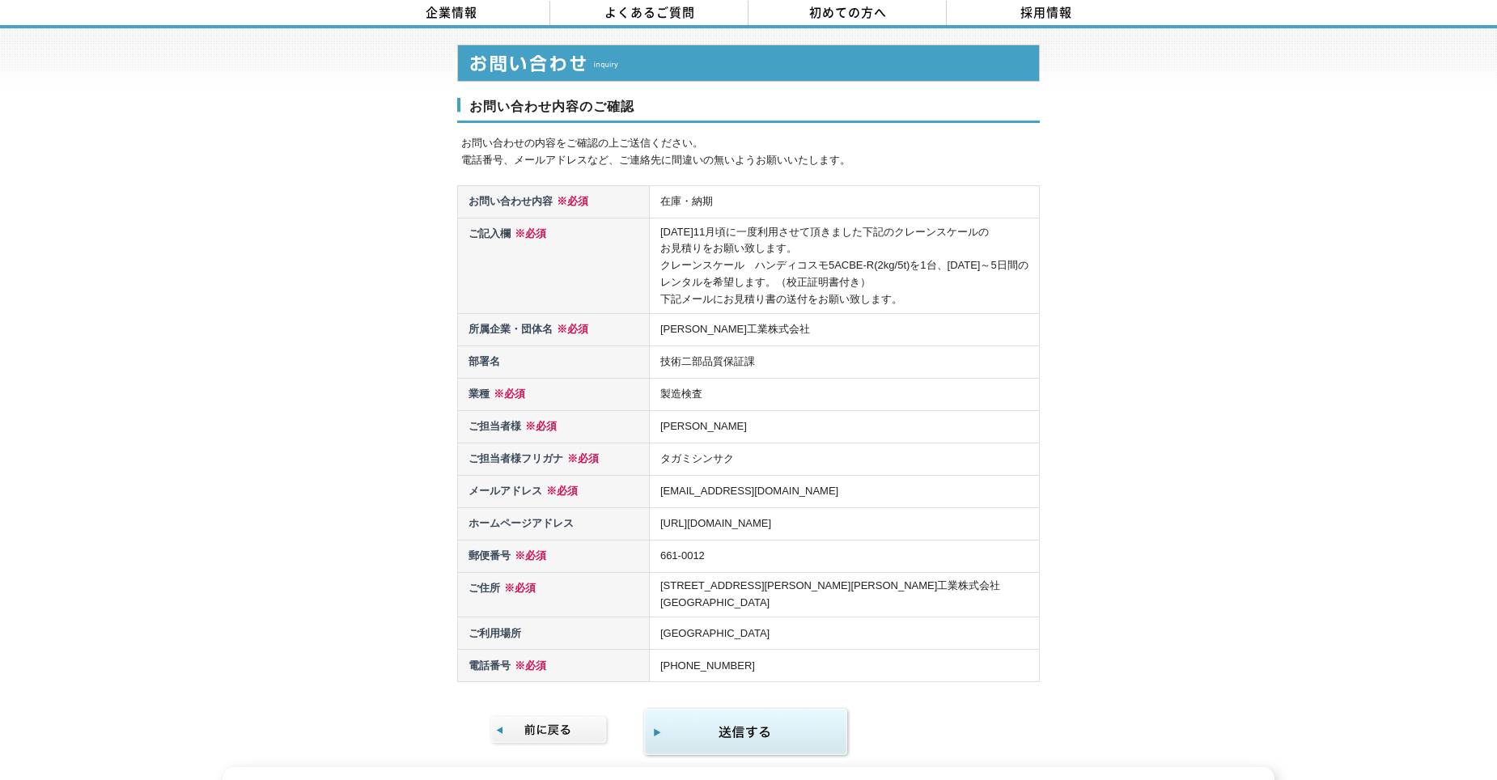
scroll to position [243, 0]
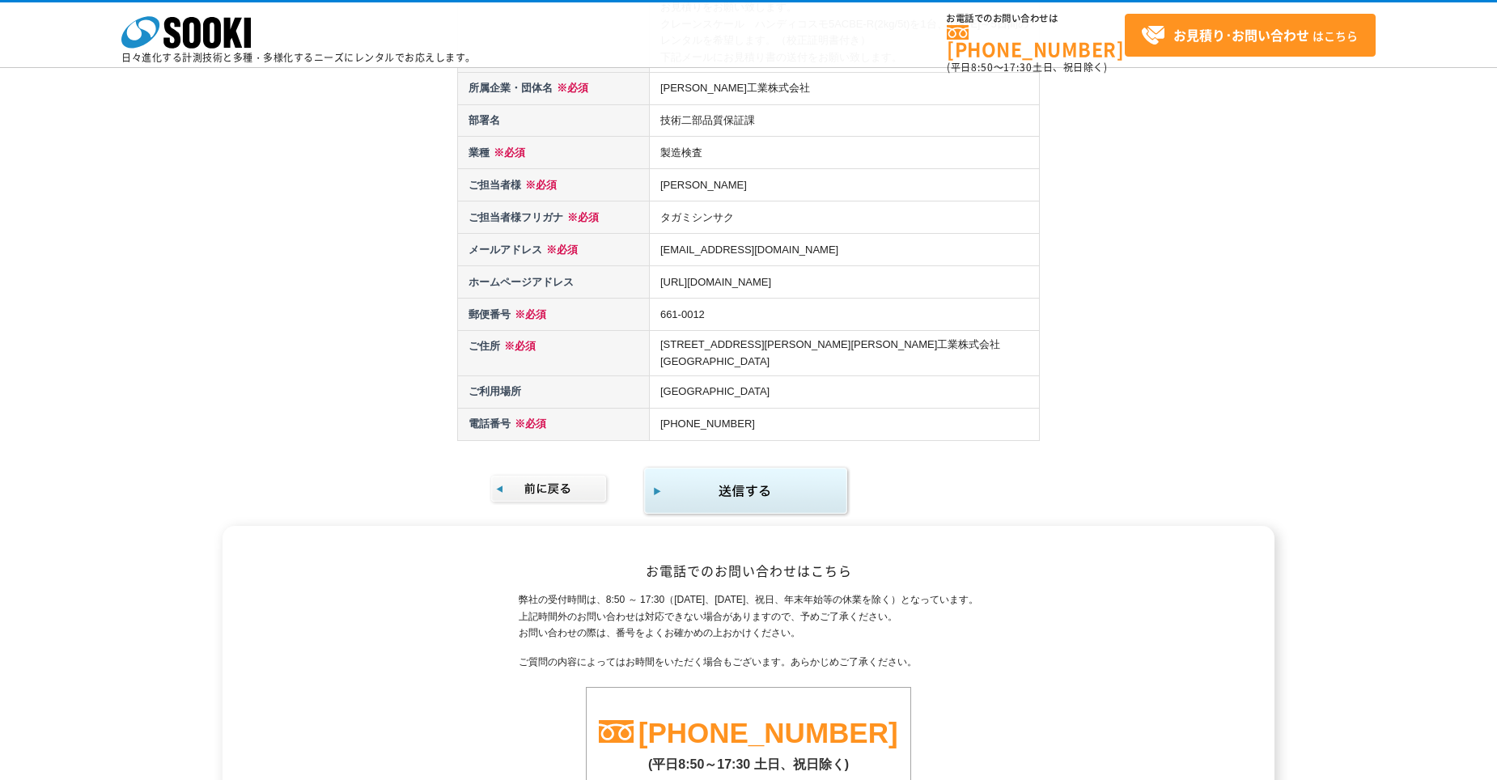
click at [582, 474] on img at bounding box center [550, 490] width 121 height 32
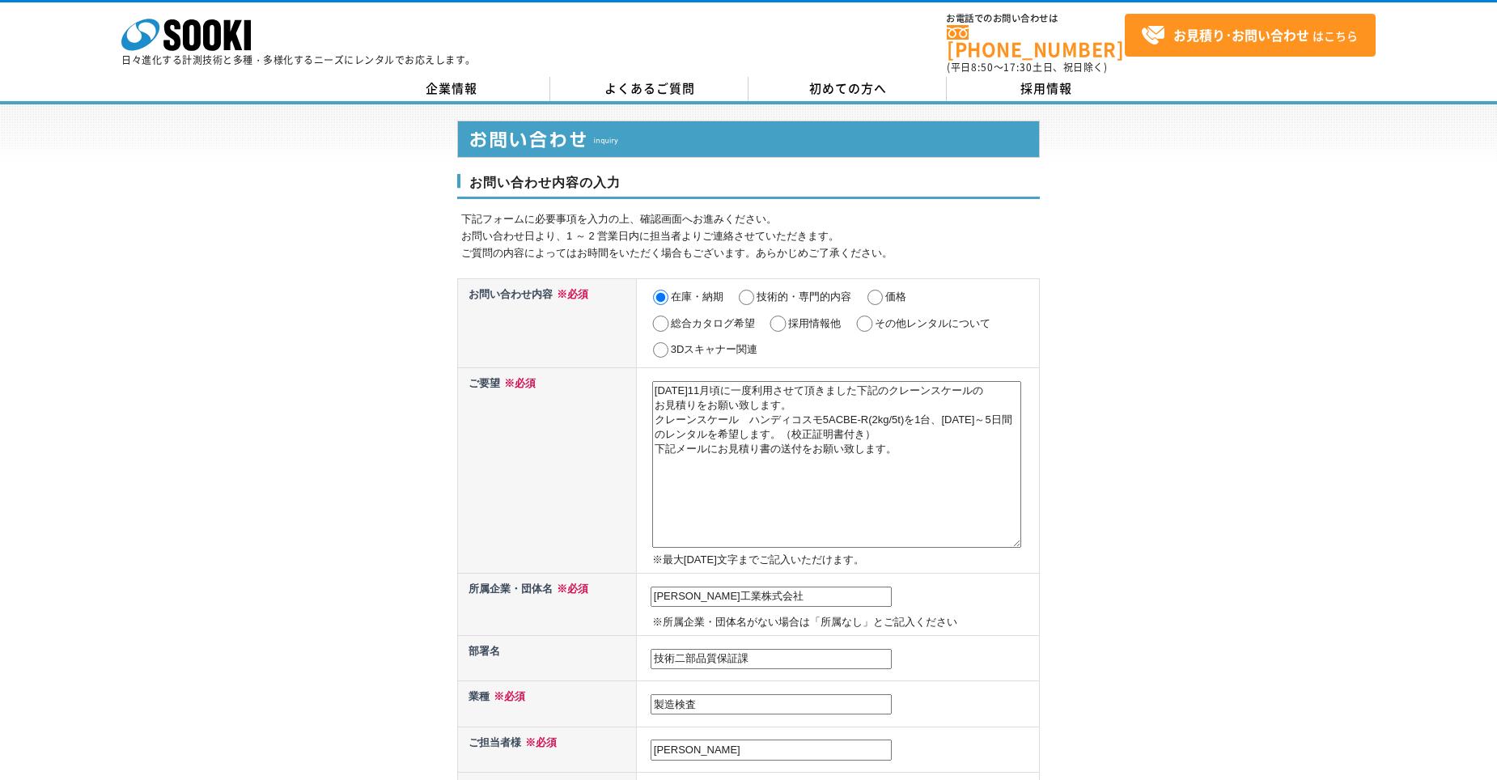
click at [971, 417] on textarea "2022年11月頃に一度利用させて頂きました下記のクレーンスケールの お見積りをお願い致します。 クレーンスケール　ハンディコスモ5ACBE-R(2kg/5t…" at bounding box center [836, 464] width 369 height 167
click at [673, 431] on textarea "2022年11月頃に一度利用させて頂きました下記のクレーンスケールの お見積りをお願い致します。 クレーンスケール　ハンディコスモ5ACBE-R(2kg/5t…" at bounding box center [836, 464] width 369 height 167
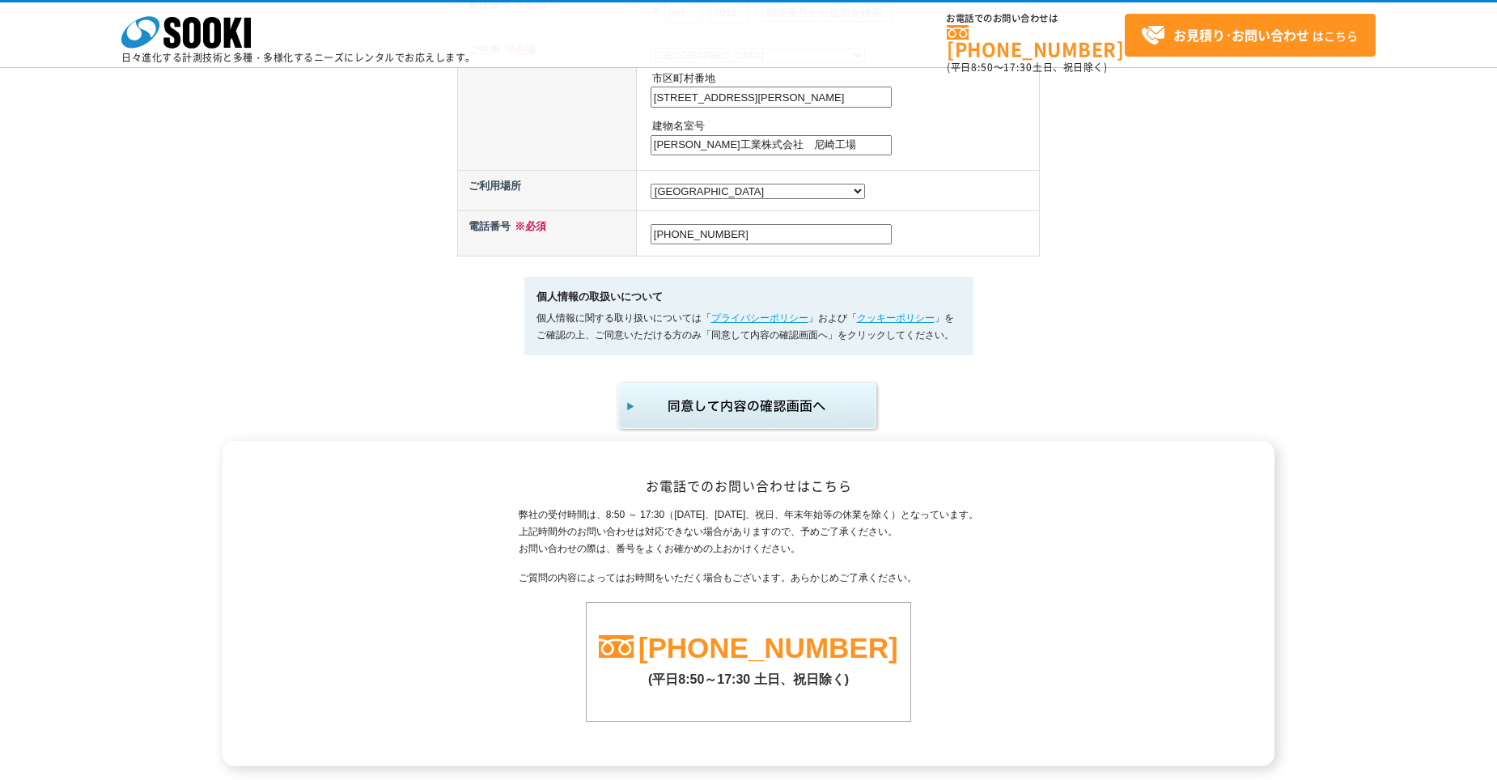
scroll to position [971, 0]
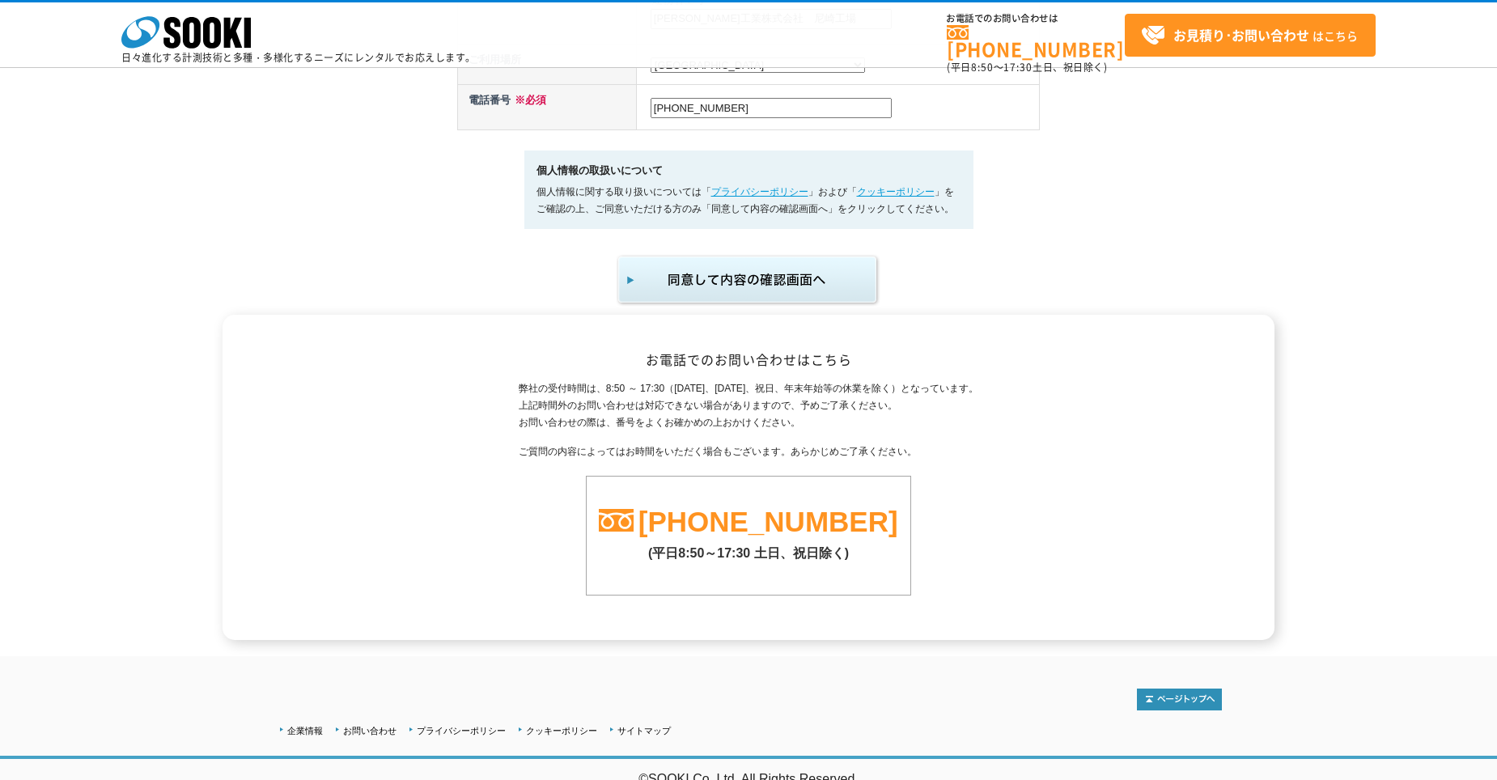
type textarea "2022年11月頃に一度利用させて頂きました下記のクレーンスケールの お見積りをお願い致します。 クレーンスケール　ハンディコスモ5ACBE-R(2kg/5t…"
click at [836, 307] on img "submit" at bounding box center [748, 279] width 265 height 53
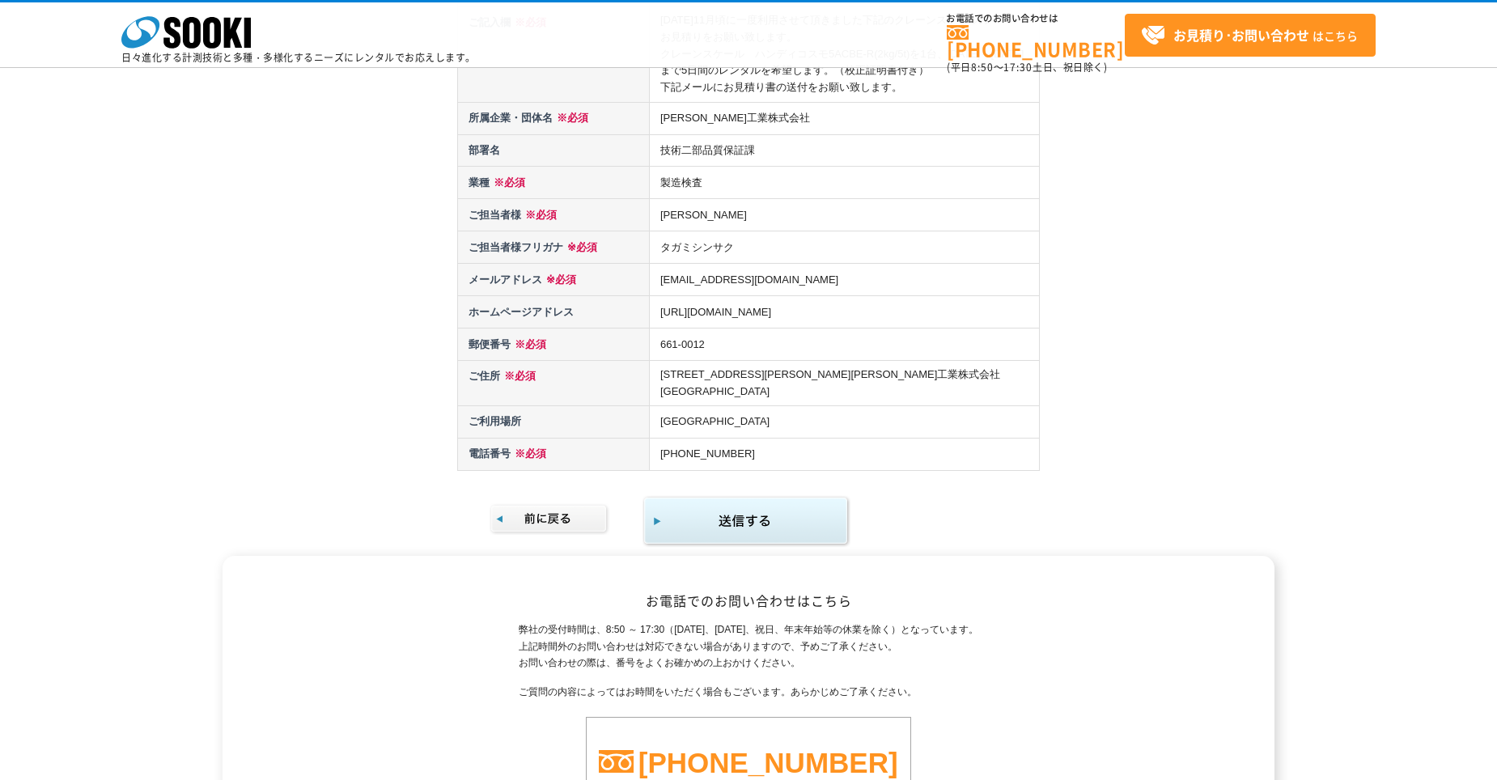
scroll to position [405, 0]
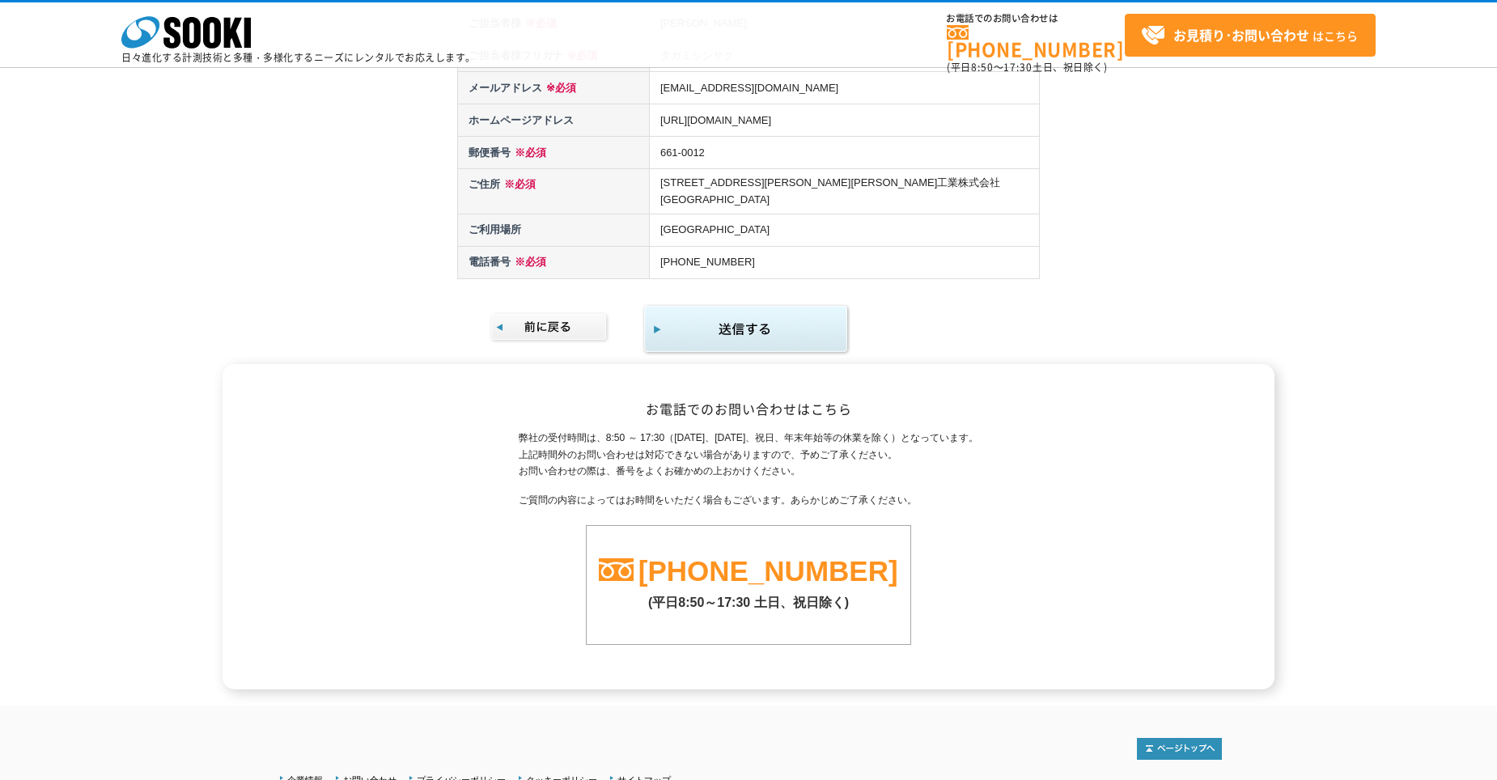
click at [574, 312] on img at bounding box center [550, 328] width 121 height 32
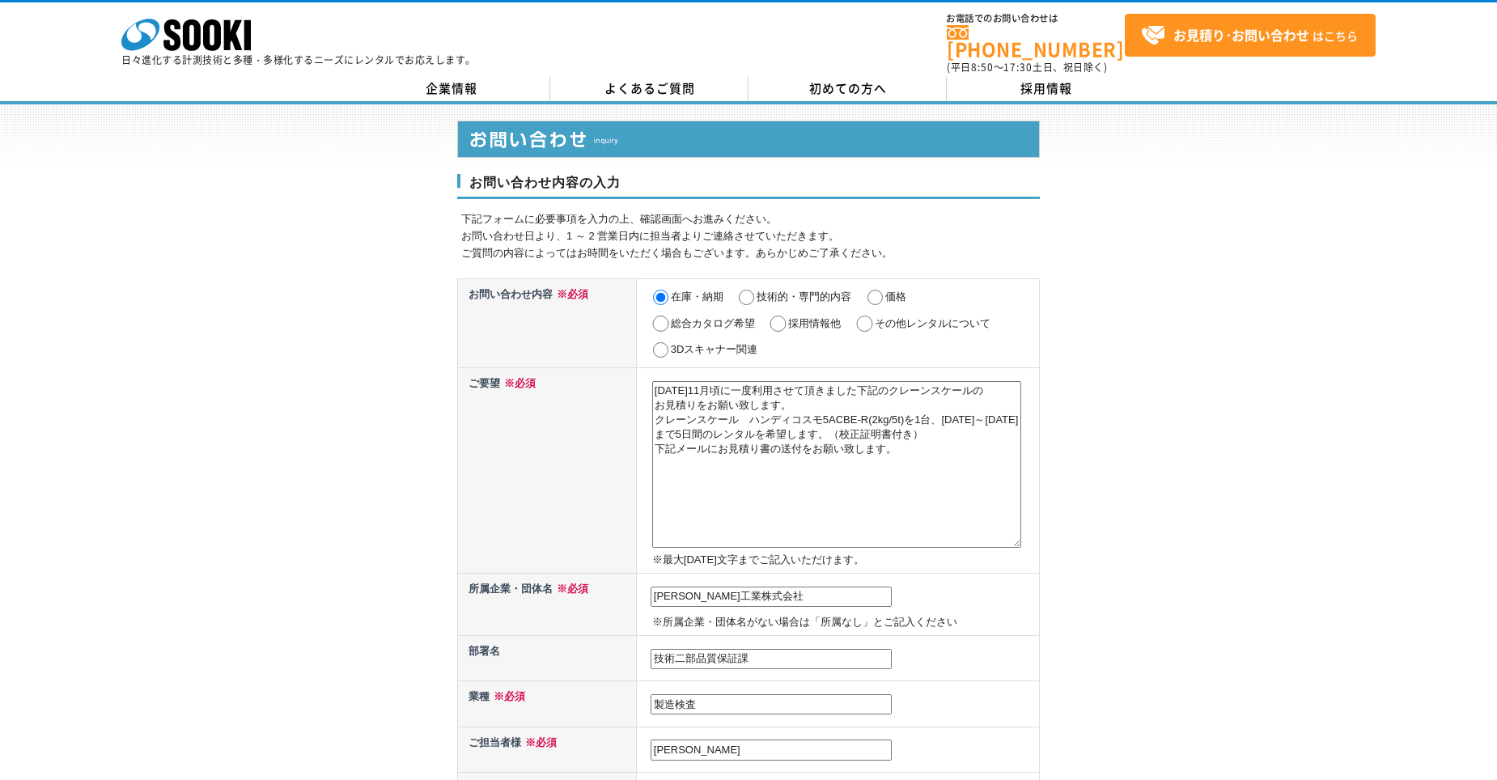
click at [878, 317] on label "その他レンタルについて" at bounding box center [933, 323] width 116 height 12
click at [875, 316] on input "その他レンタルについて" at bounding box center [865, 324] width 20 height 16
radio input "true"
click at [680, 291] on label "在庫・納期" at bounding box center [697, 297] width 53 height 12
click at [671, 290] on input "在庫・納期" at bounding box center [661, 298] width 20 height 16
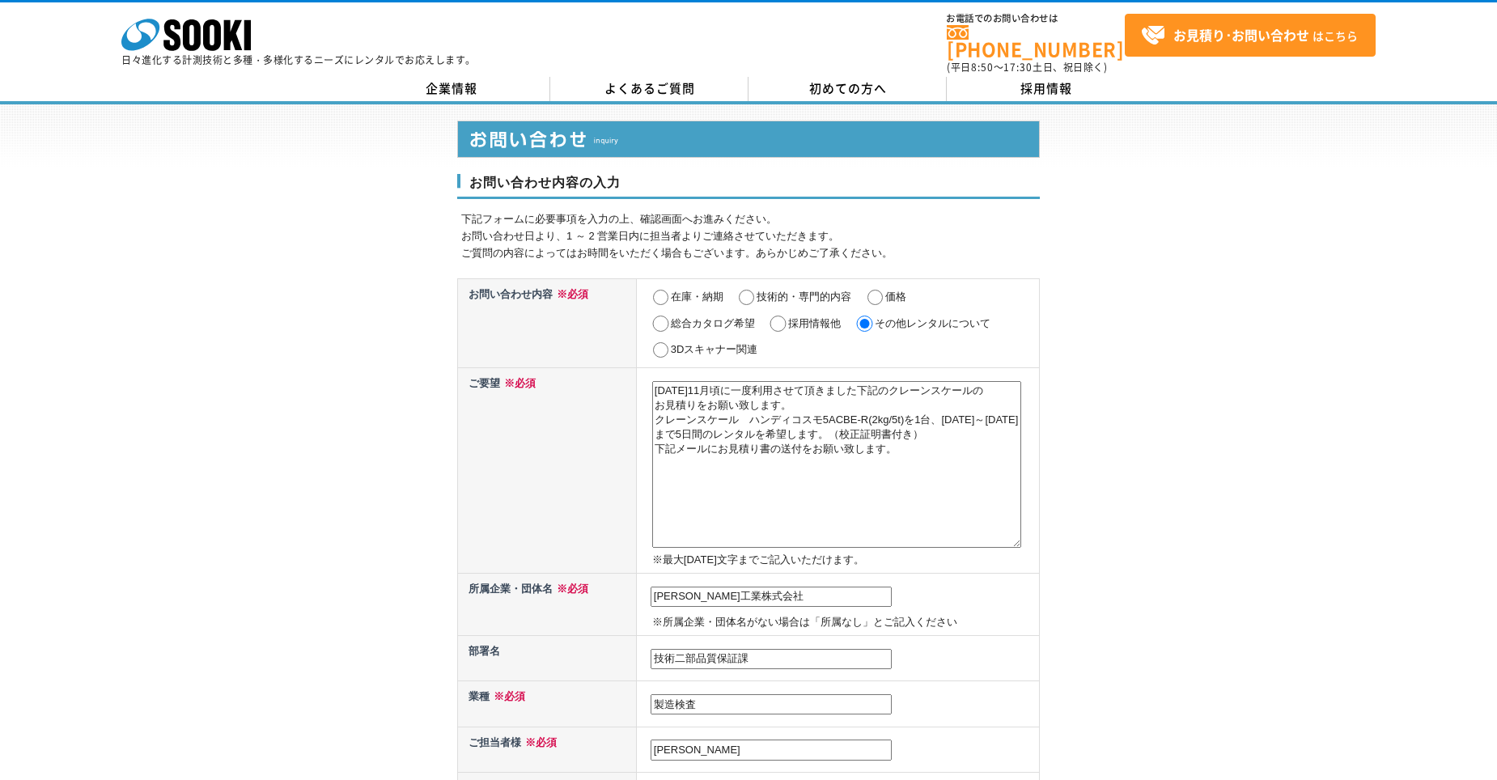
radio input "true"
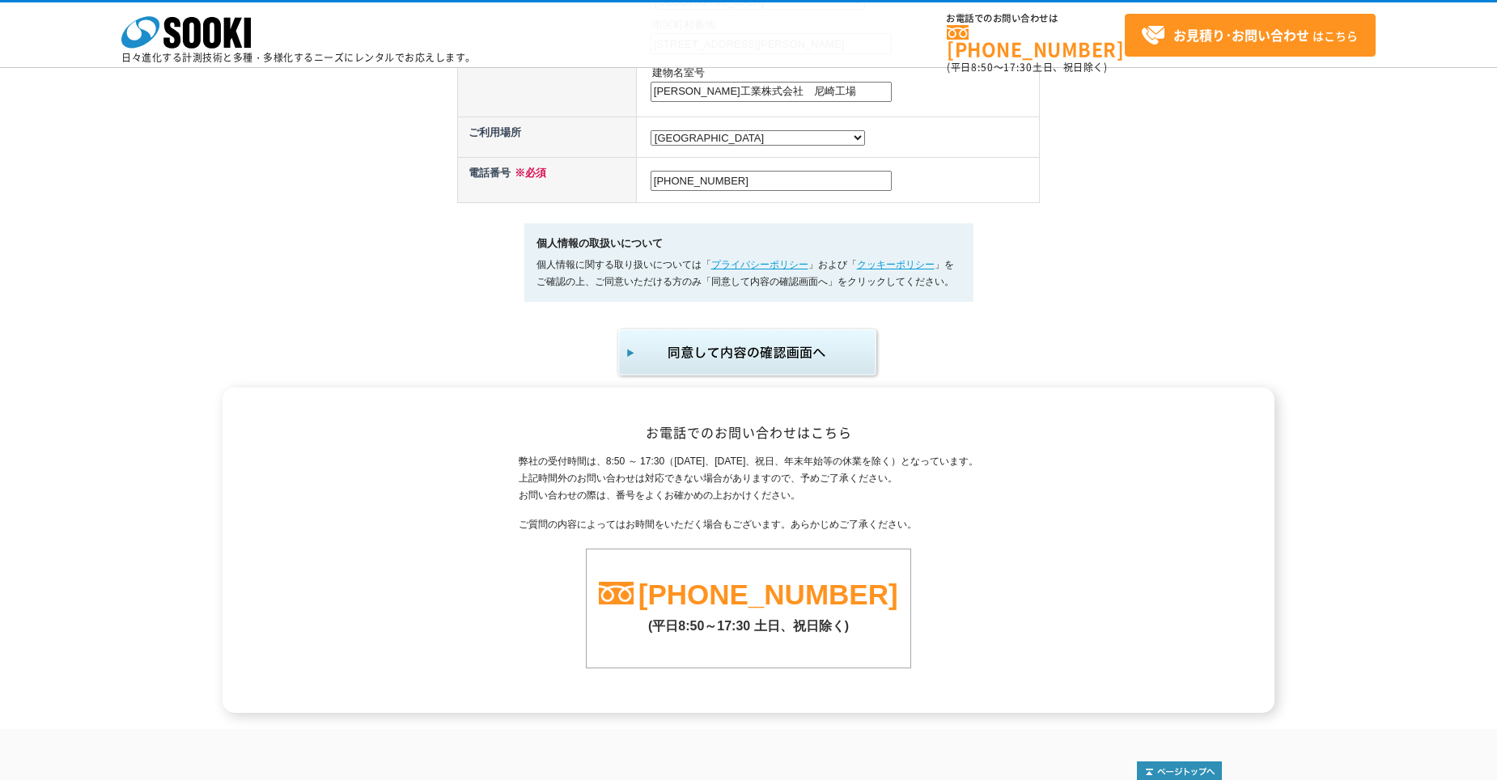
scroll to position [988, 0]
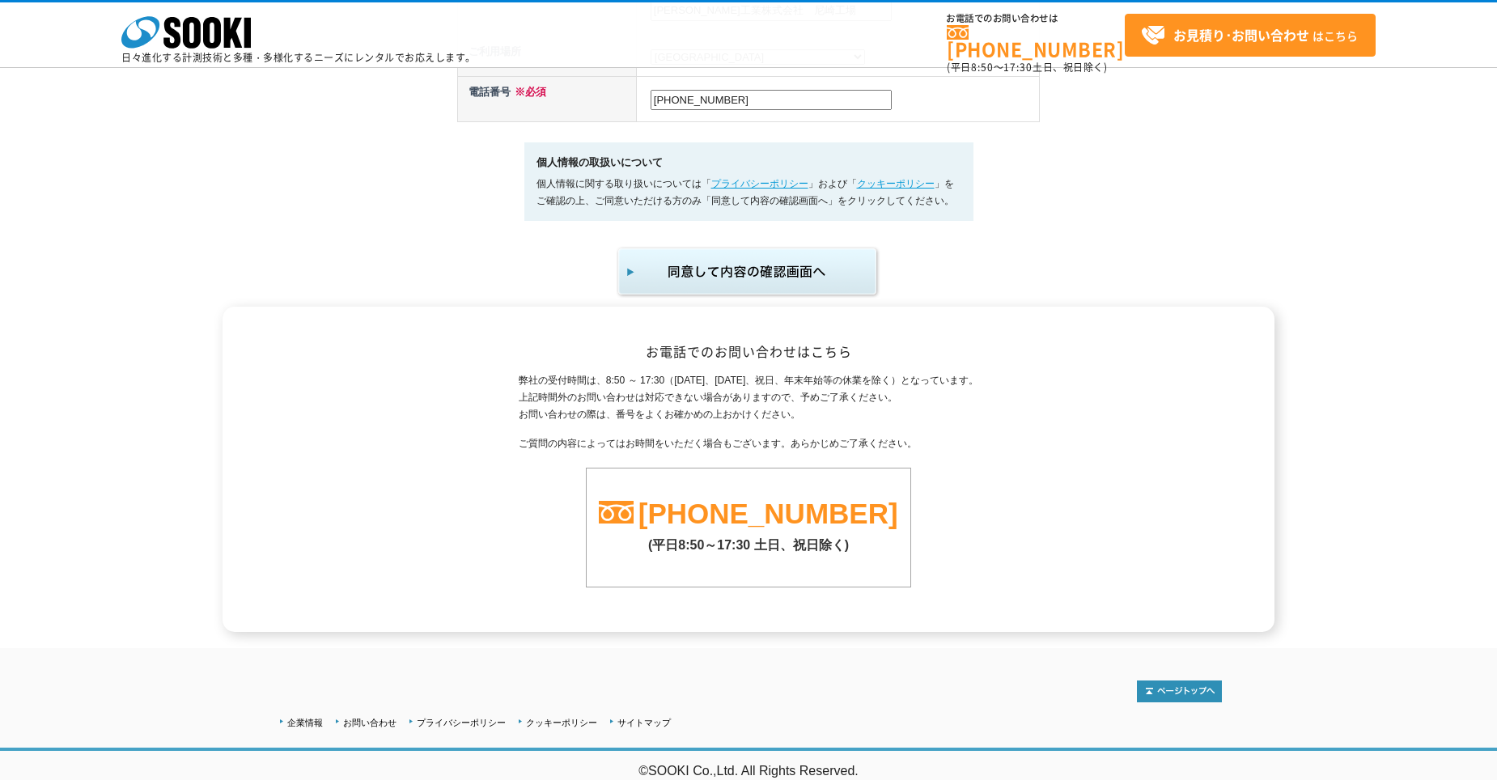
click at [826, 262] on img "submit" at bounding box center [748, 271] width 265 height 53
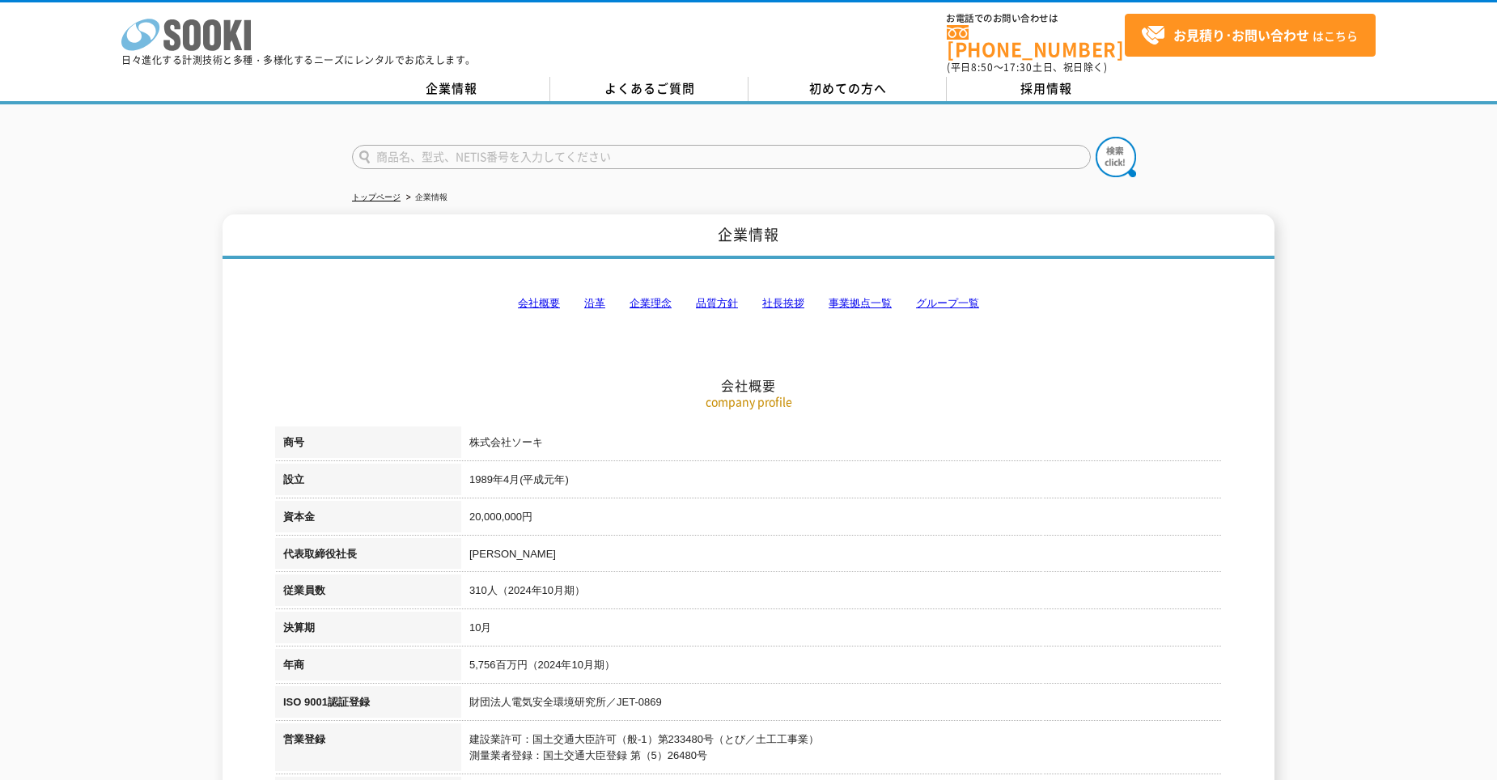
click at [197, 28] on icon at bounding box center [192, 35] width 18 height 32
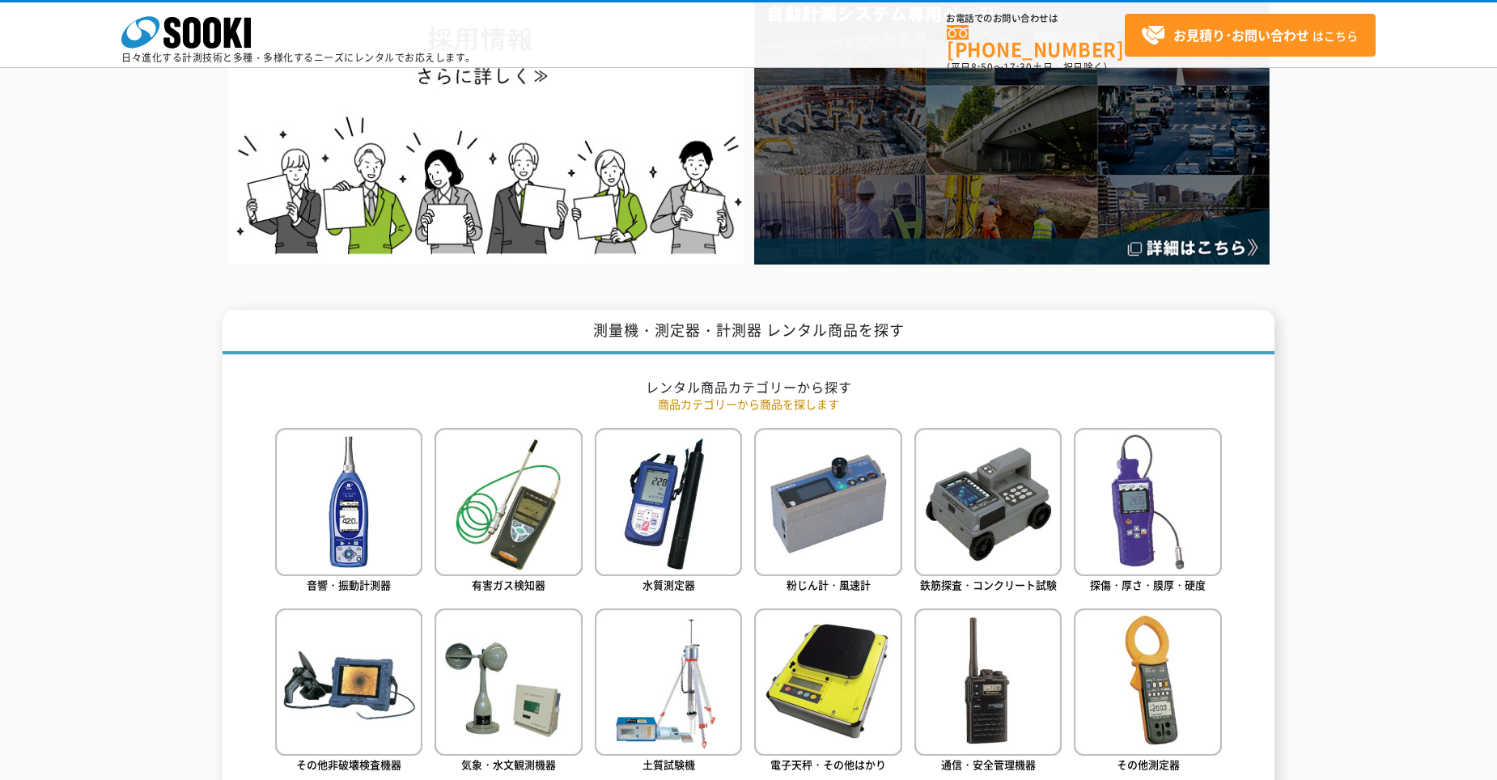
scroll to position [809, 0]
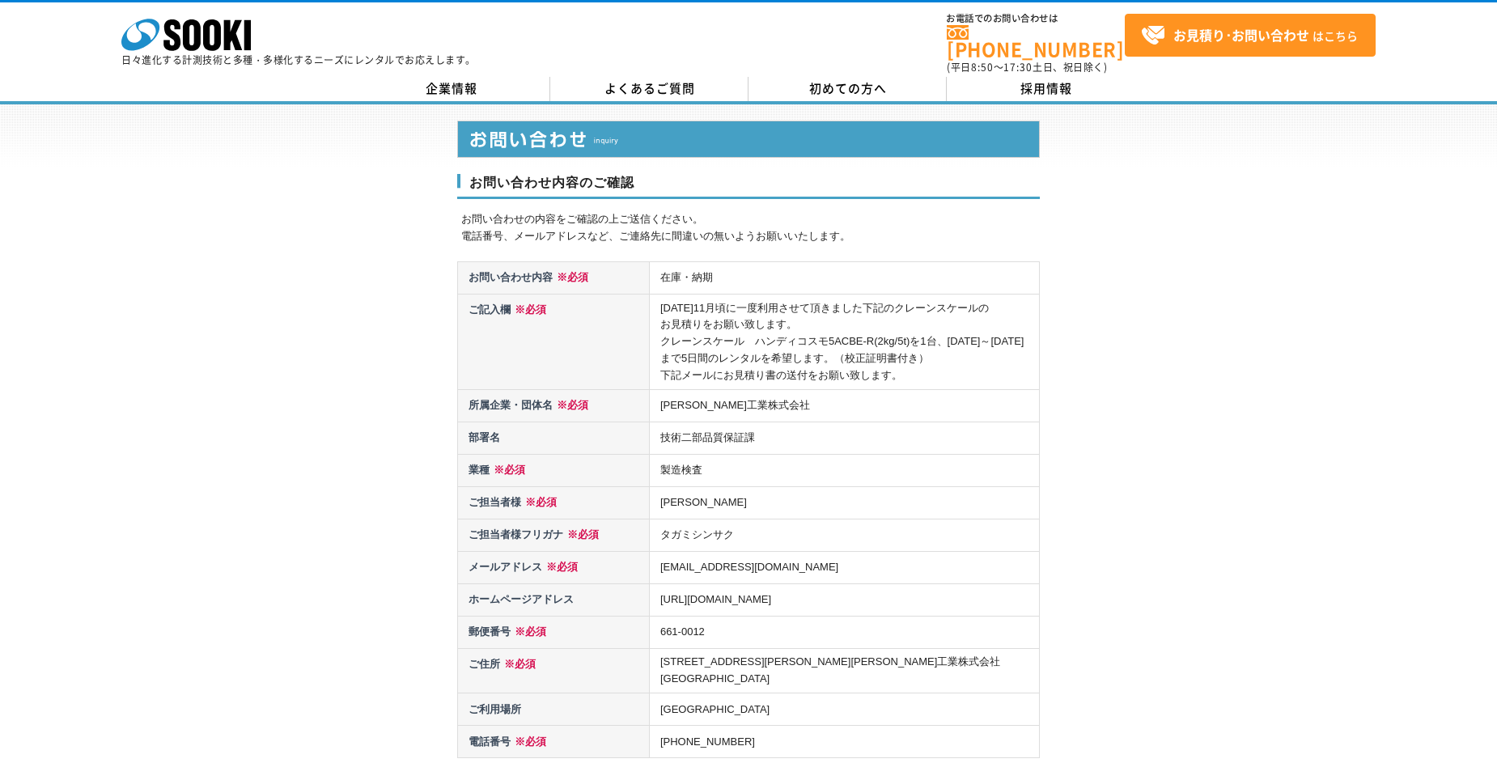
scroll to position [405, 0]
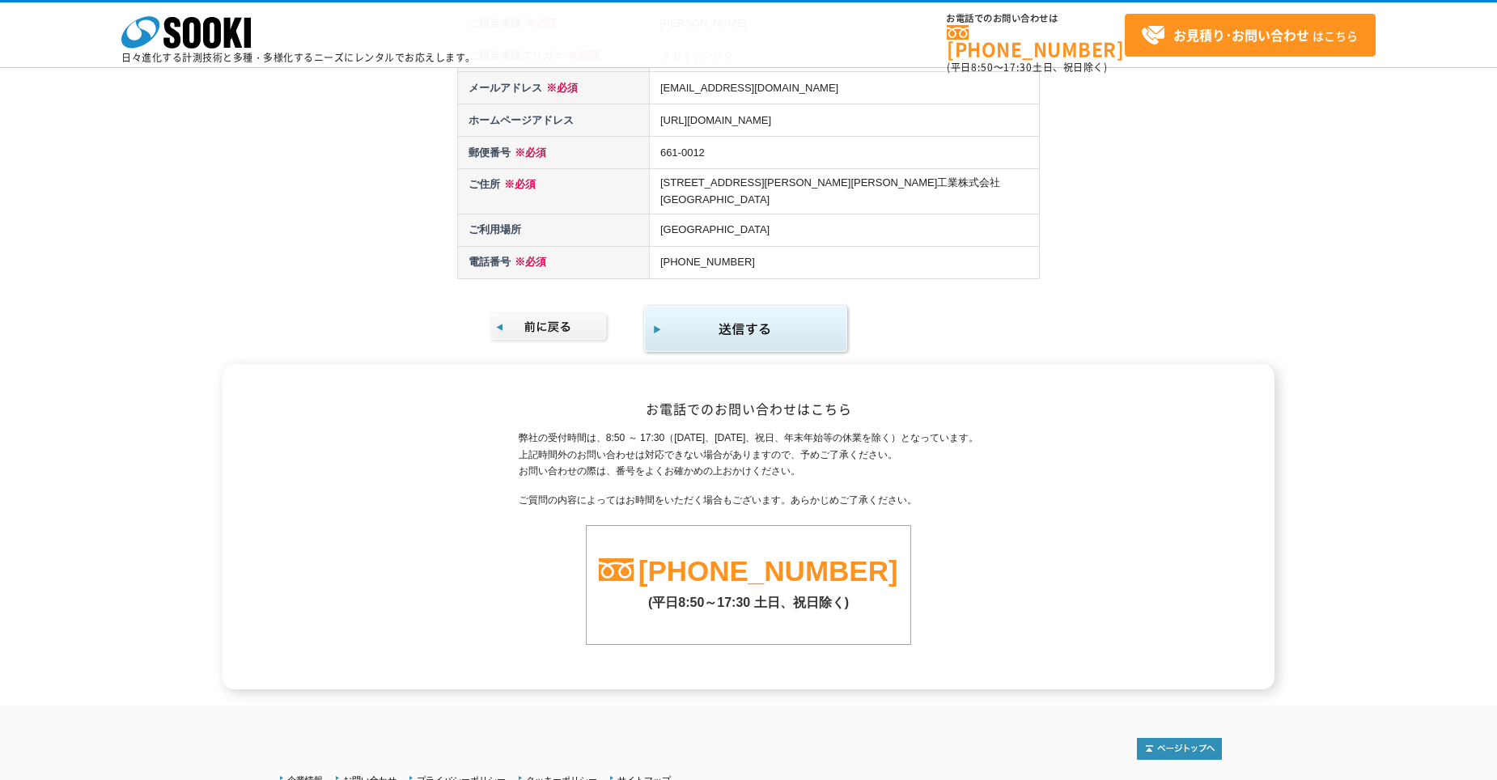
click at [812, 304] on img "submit" at bounding box center [747, 330] width 208 height 53
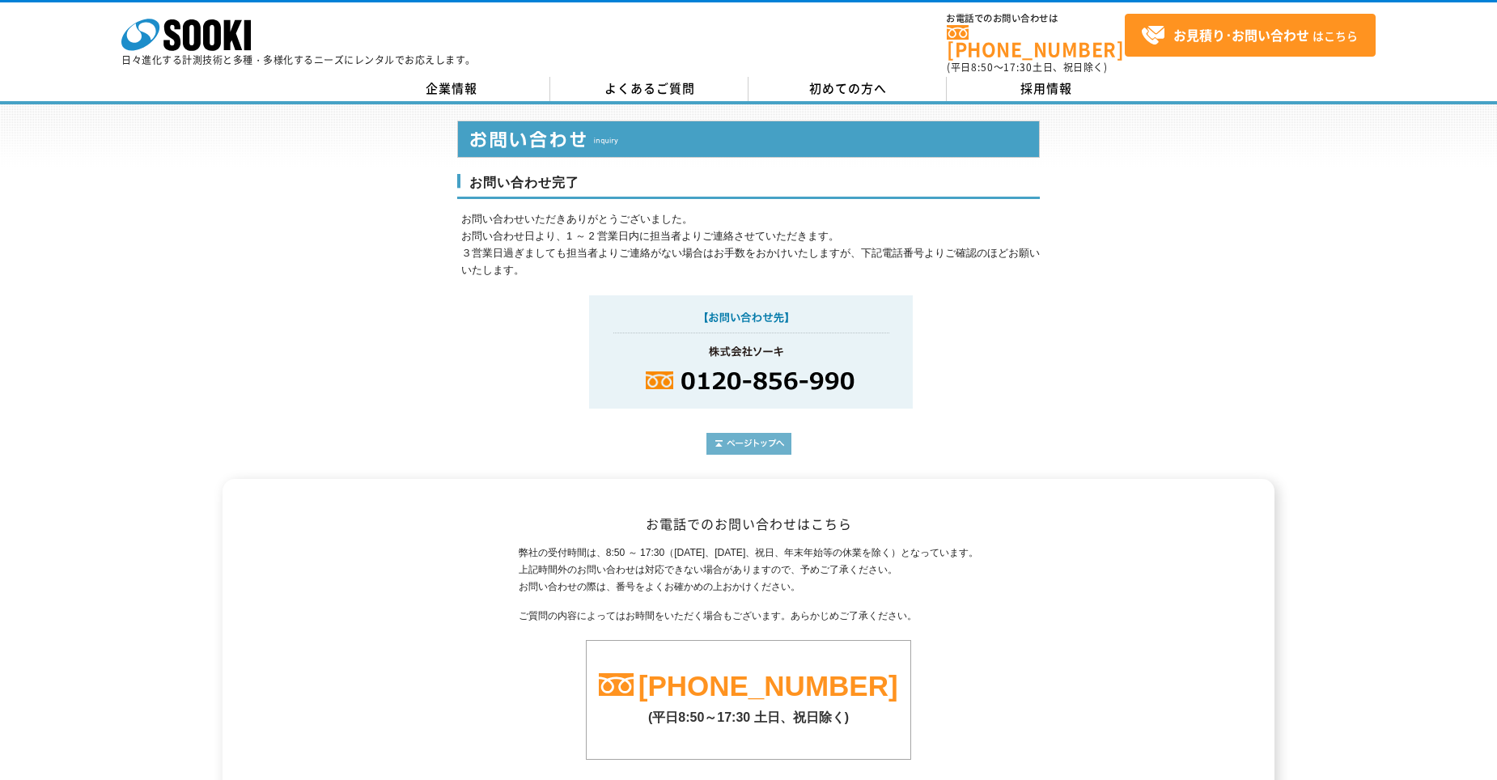
click at [766, 433] on img at bounding box center [749, 444] width 85 height 22
